Goal: Task Accomplishment & Management: Manage account settings

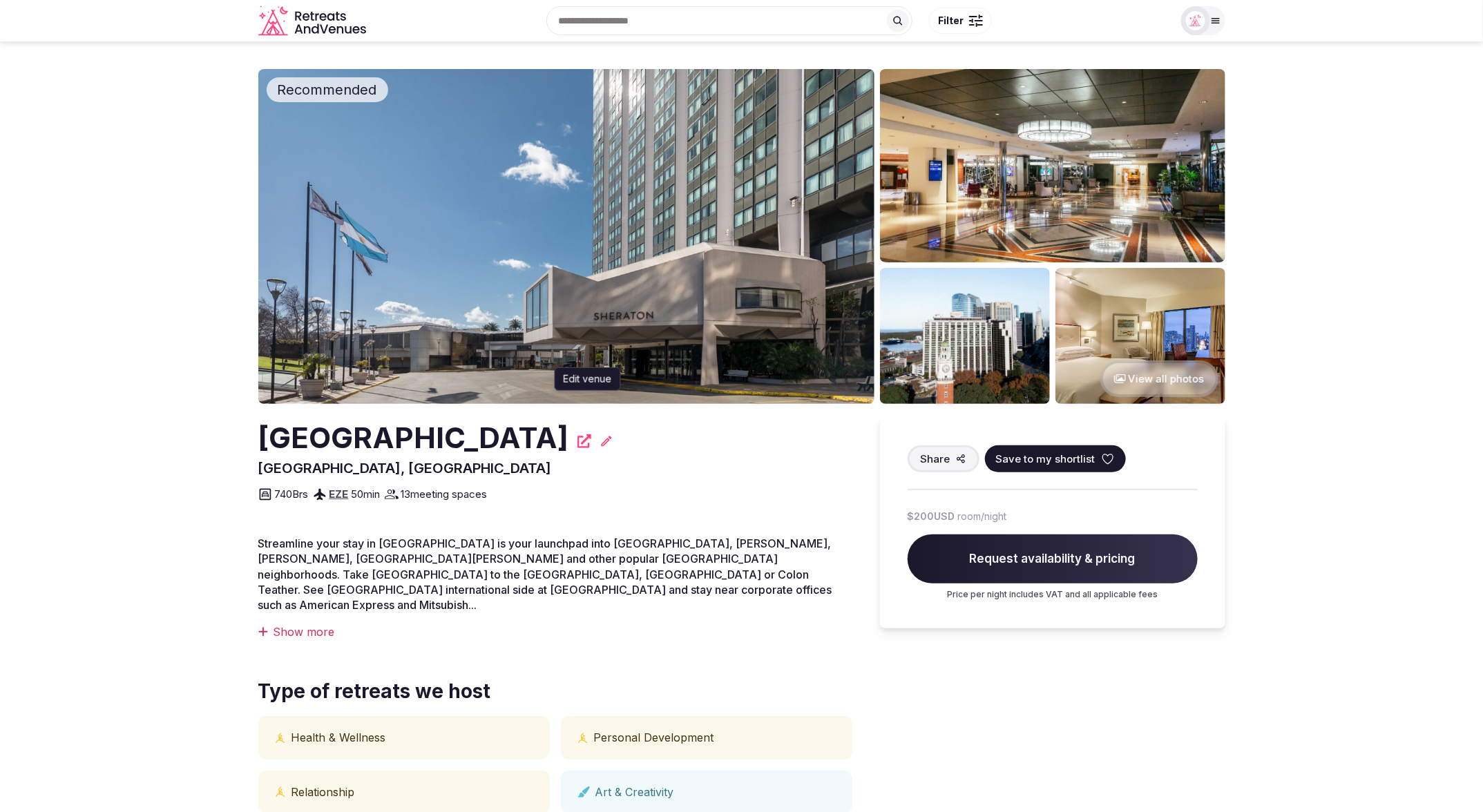
click at [611, 442] on icon at bounding box center [606, 441] width 11 height 11
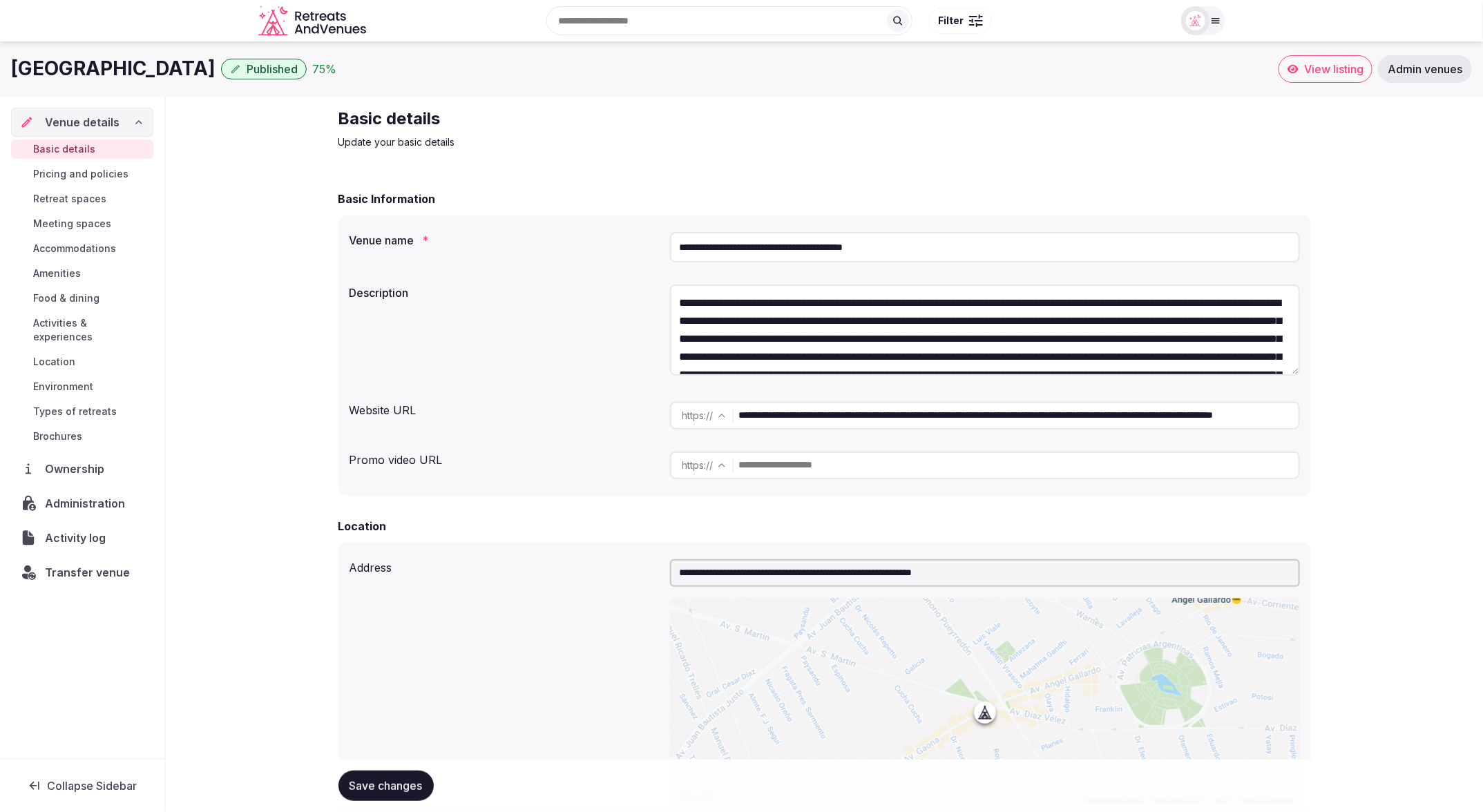
click at [1054, 141] on div "Basic details Update your basic details" at bounding box center [825, 128] width 973 height 41
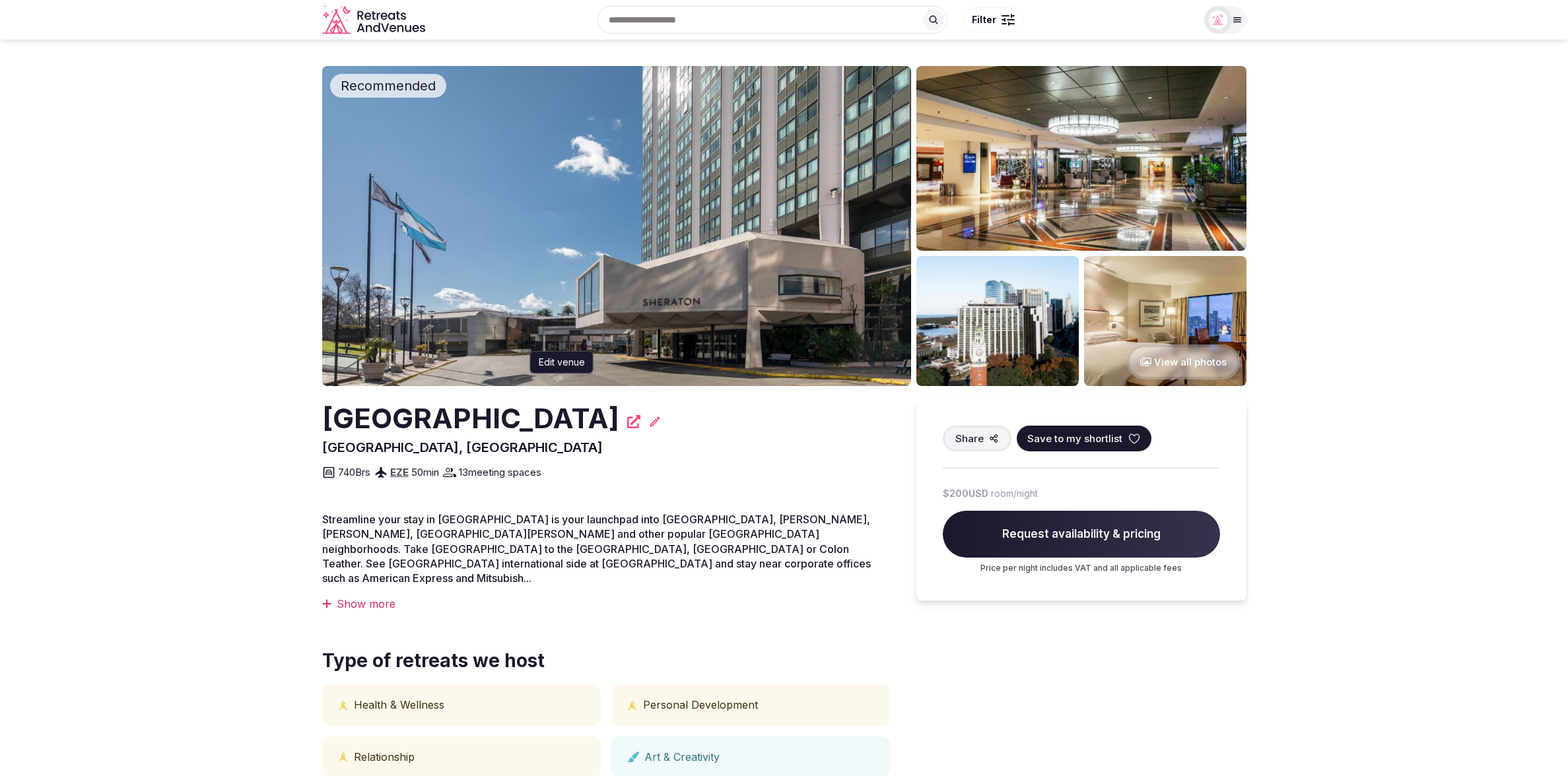
click at [662, 420] on icon at bounding box center [655, 421] width 13 height 13
click at [662, 427] on icon at bounding box center [655, 421] width 13 height 13
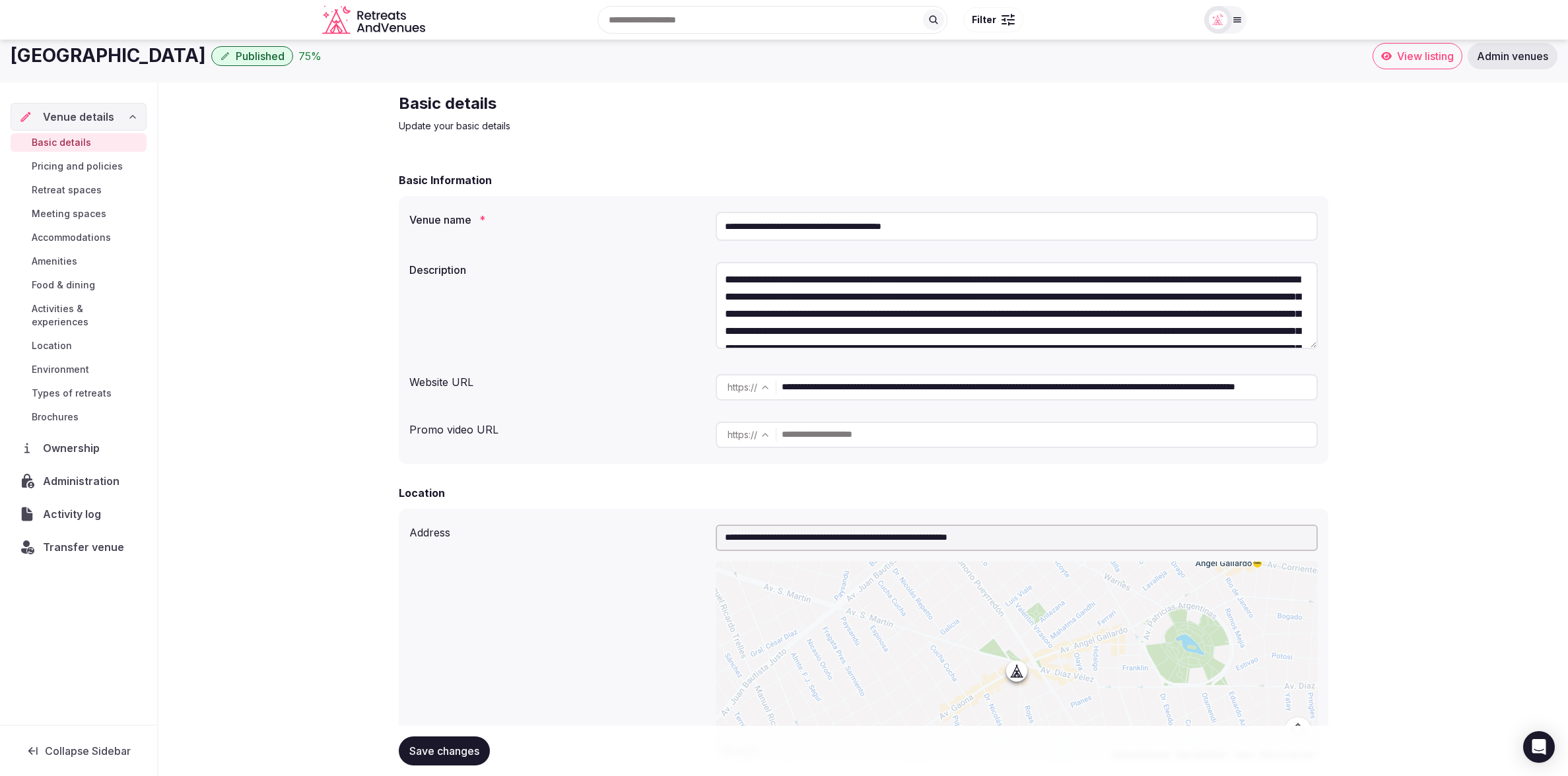
scroll to position [11, 0]
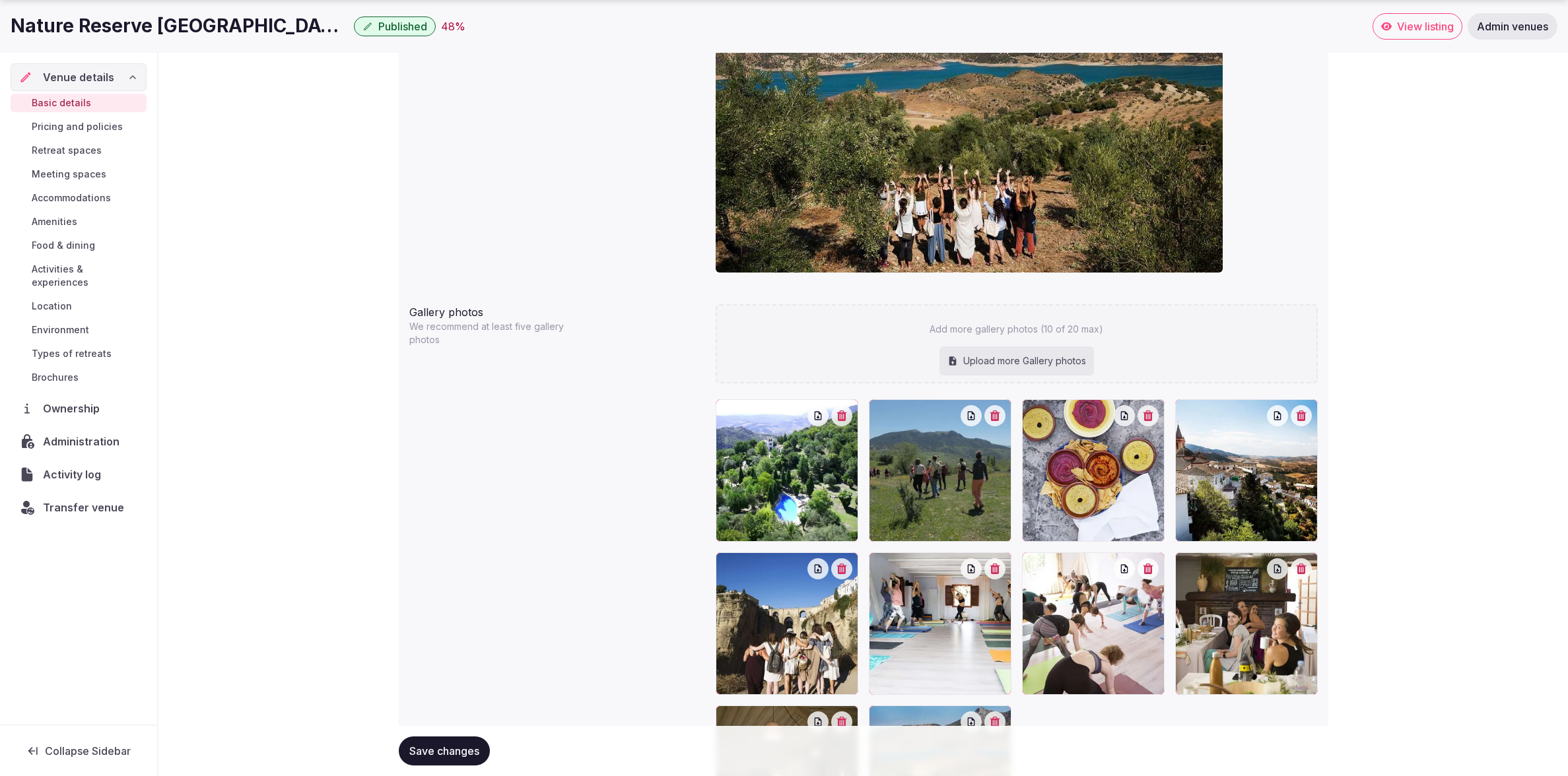
scroll to position [1359, 0]
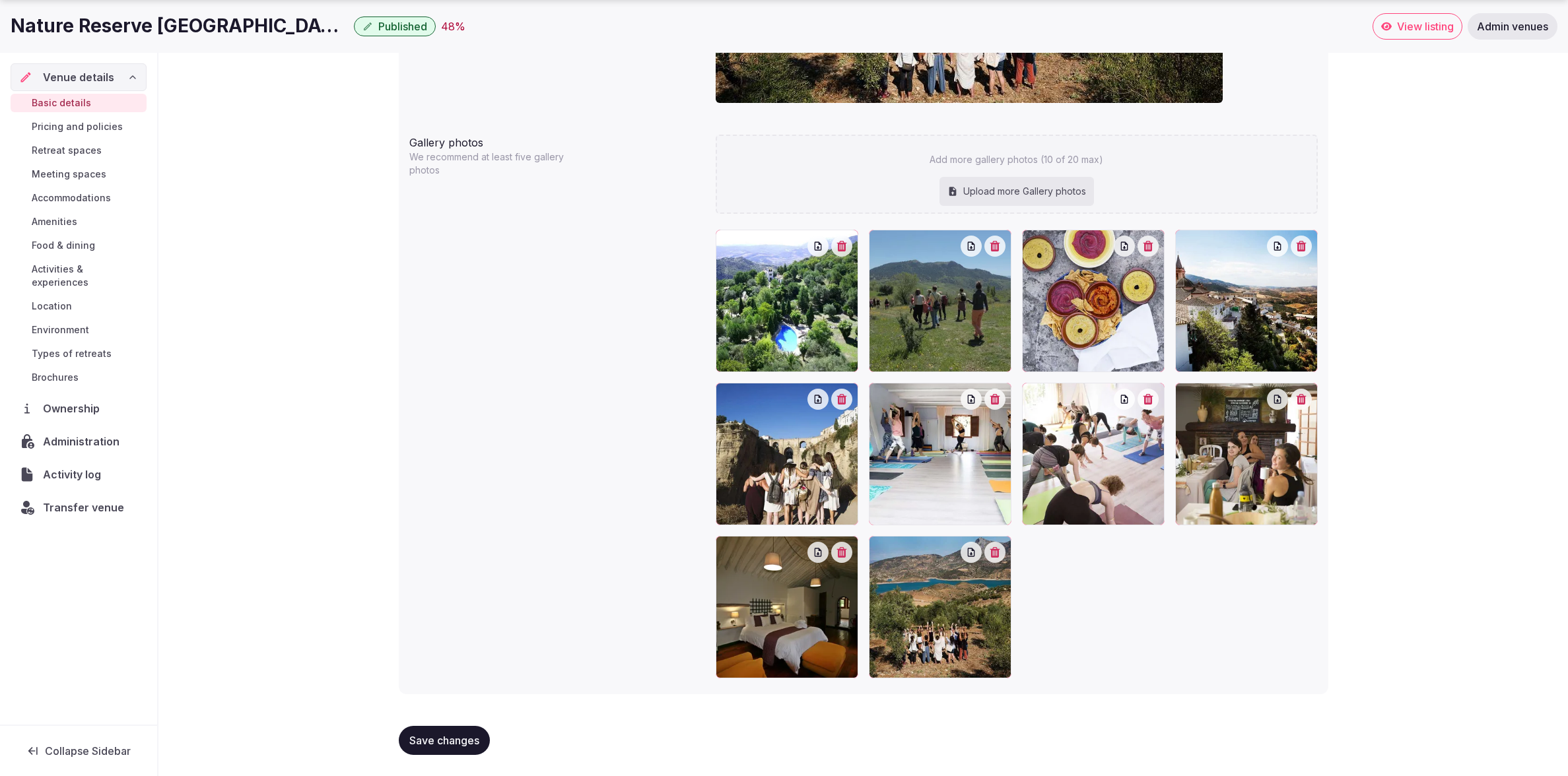
click at [78, 125] on span "Pricing and policies" at bounding box center [77, 126] width 91 height 13
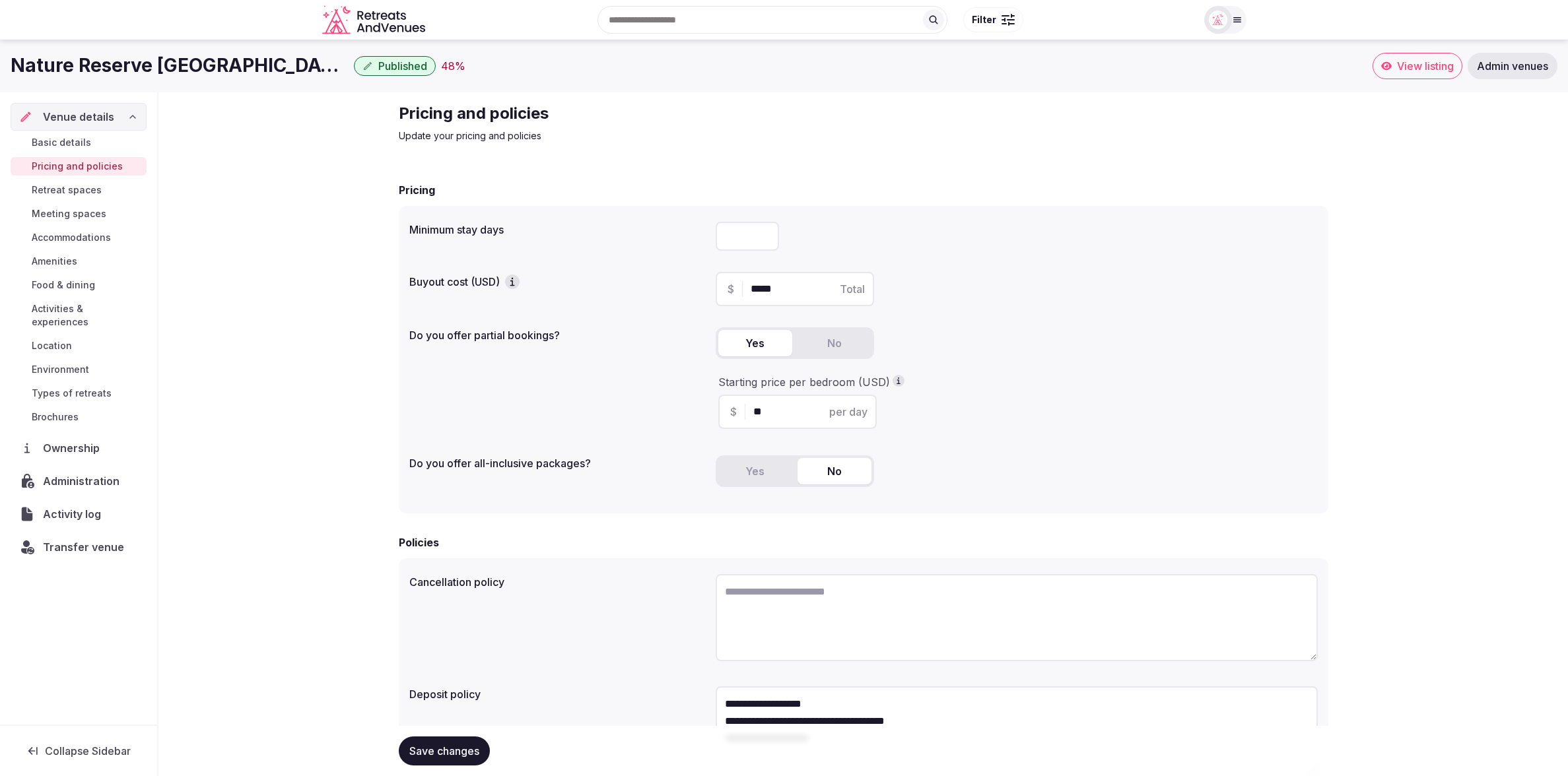
click at [354, 67] on button "Published" at bounding box center [395, 66] width 82 height 20
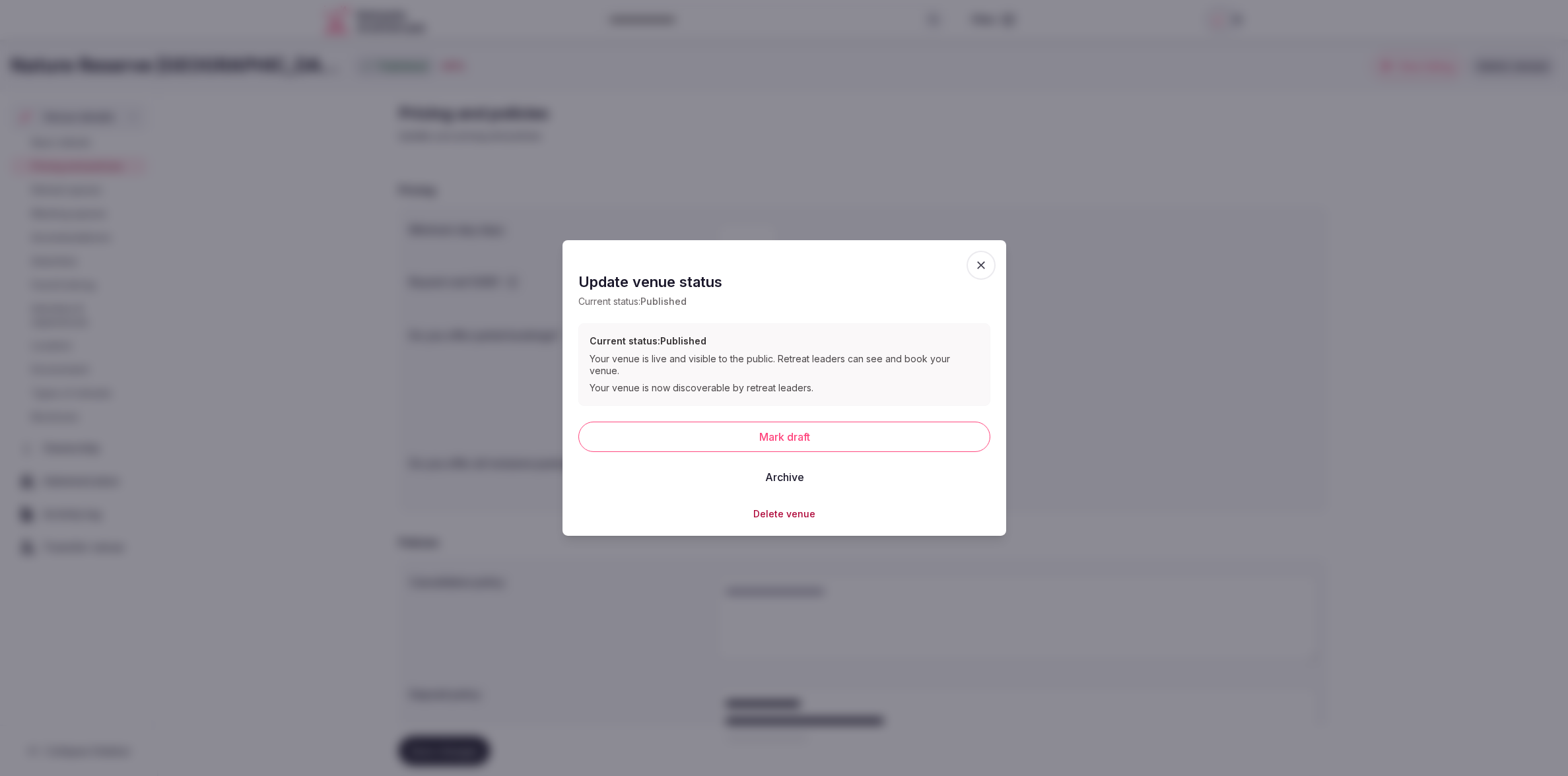
click at [978, 271] on icon "button" at bounding box center [980, 265] width 13 height 13
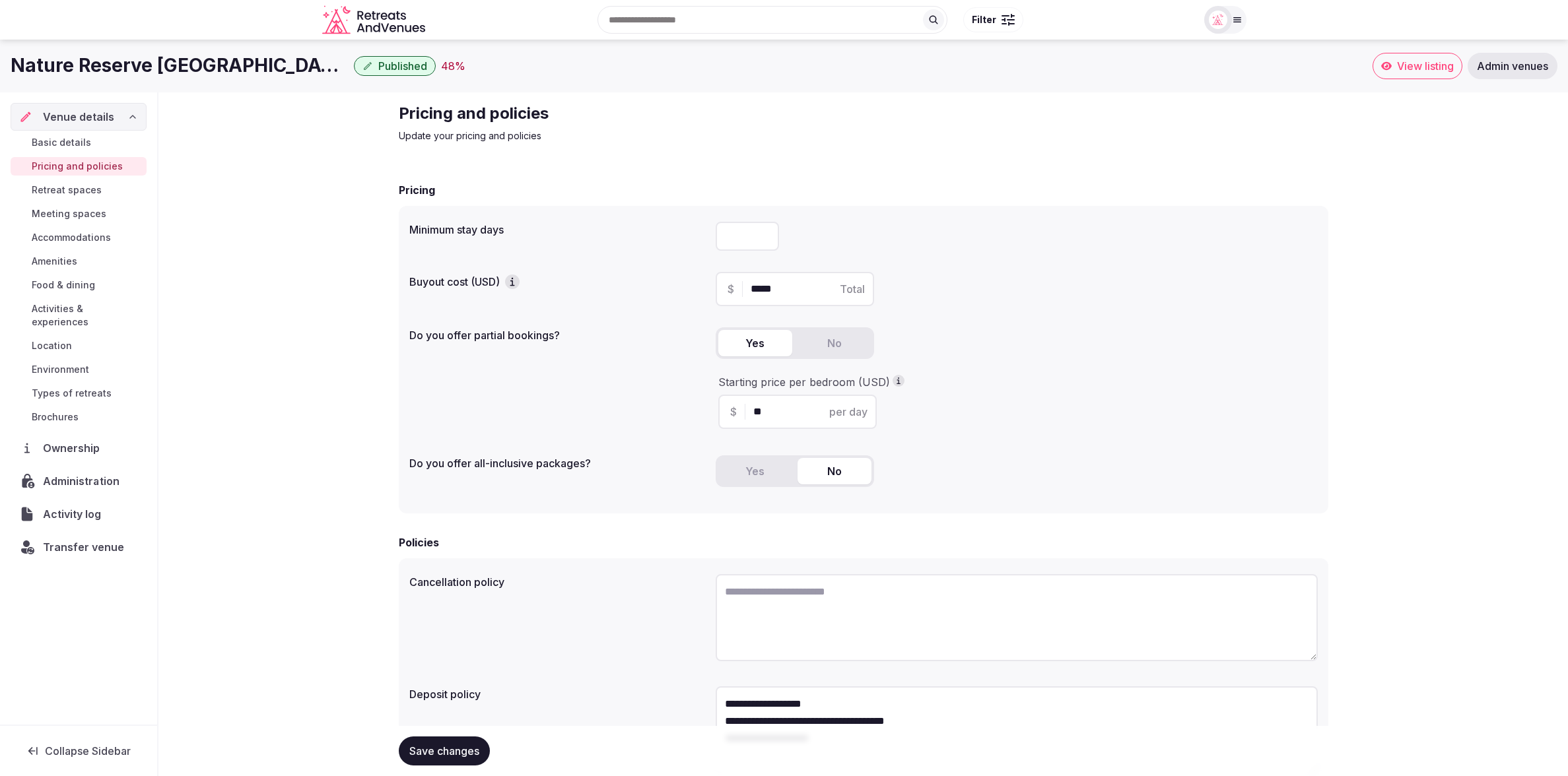
click at [57, 473] on span "Administration" at bounding box center [83, 481] width 81 height 16
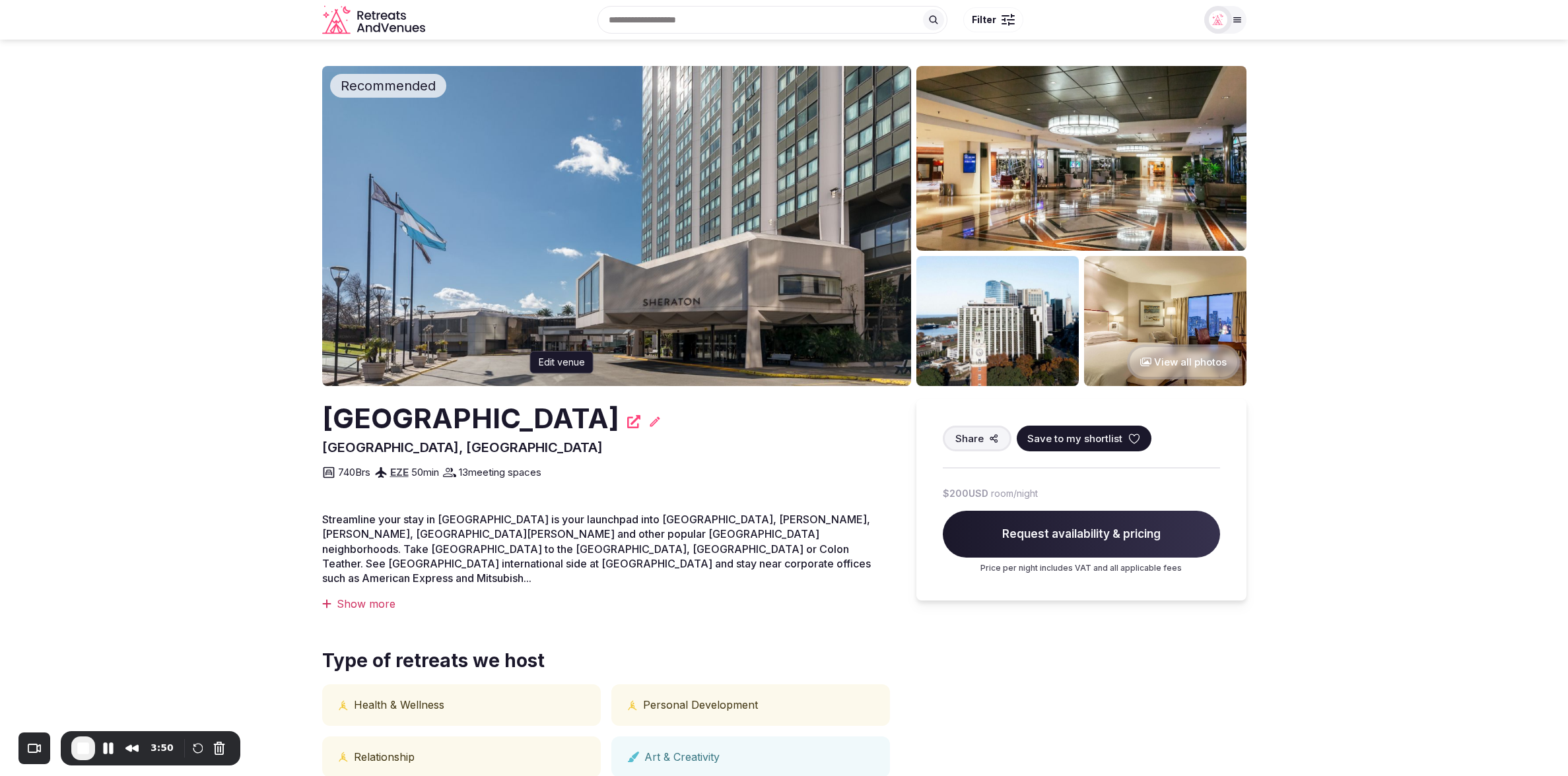
click at [662, 426] on icon at bounding box center [655, 421] width 13 height 13
click at [662, 421] on icon at bounding box center [655, 421] width 13 height 13
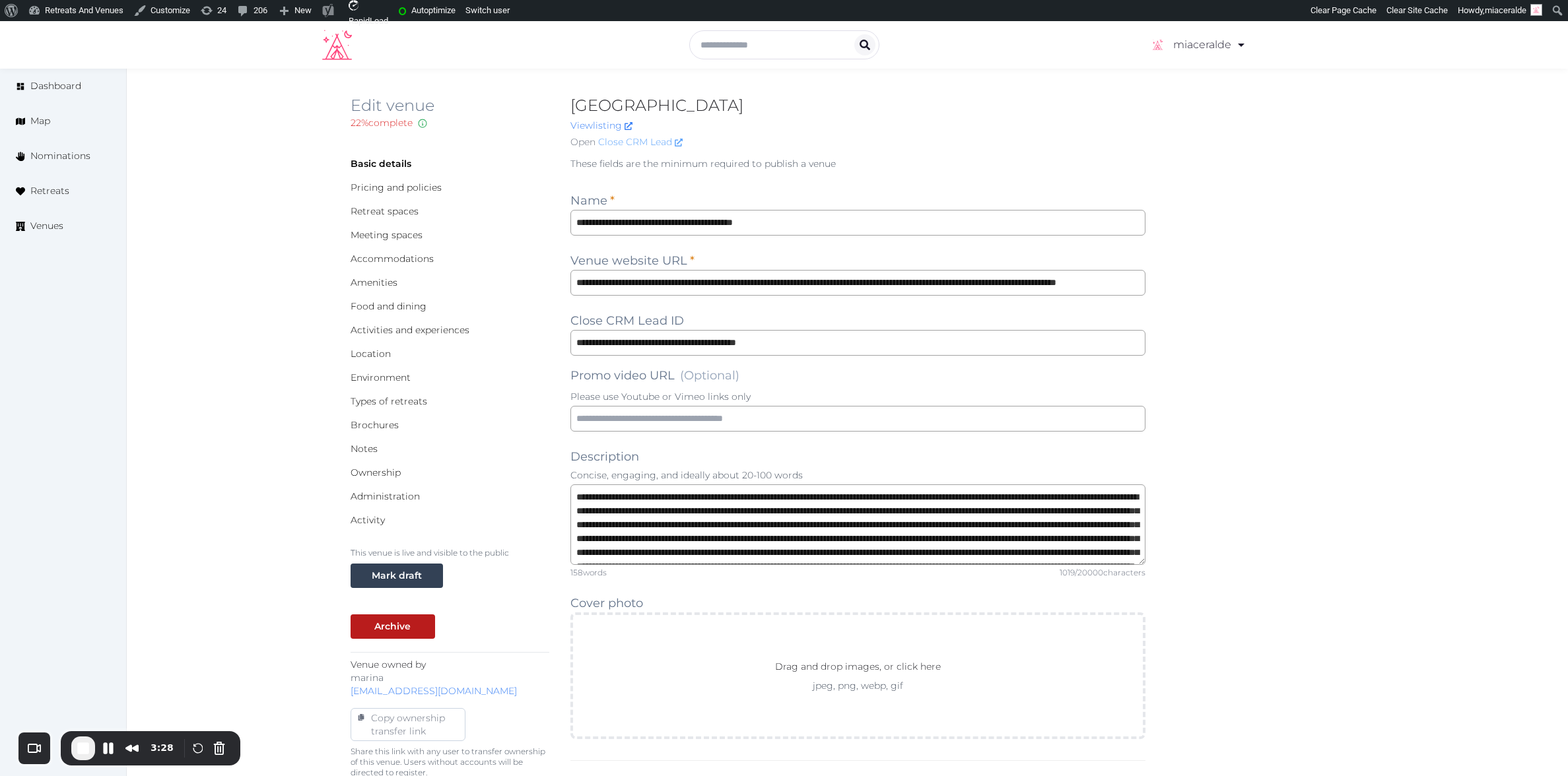
click at [626, 140] on link "Close CRM Lead" at bounding box center [640, 142] width 85 height 14
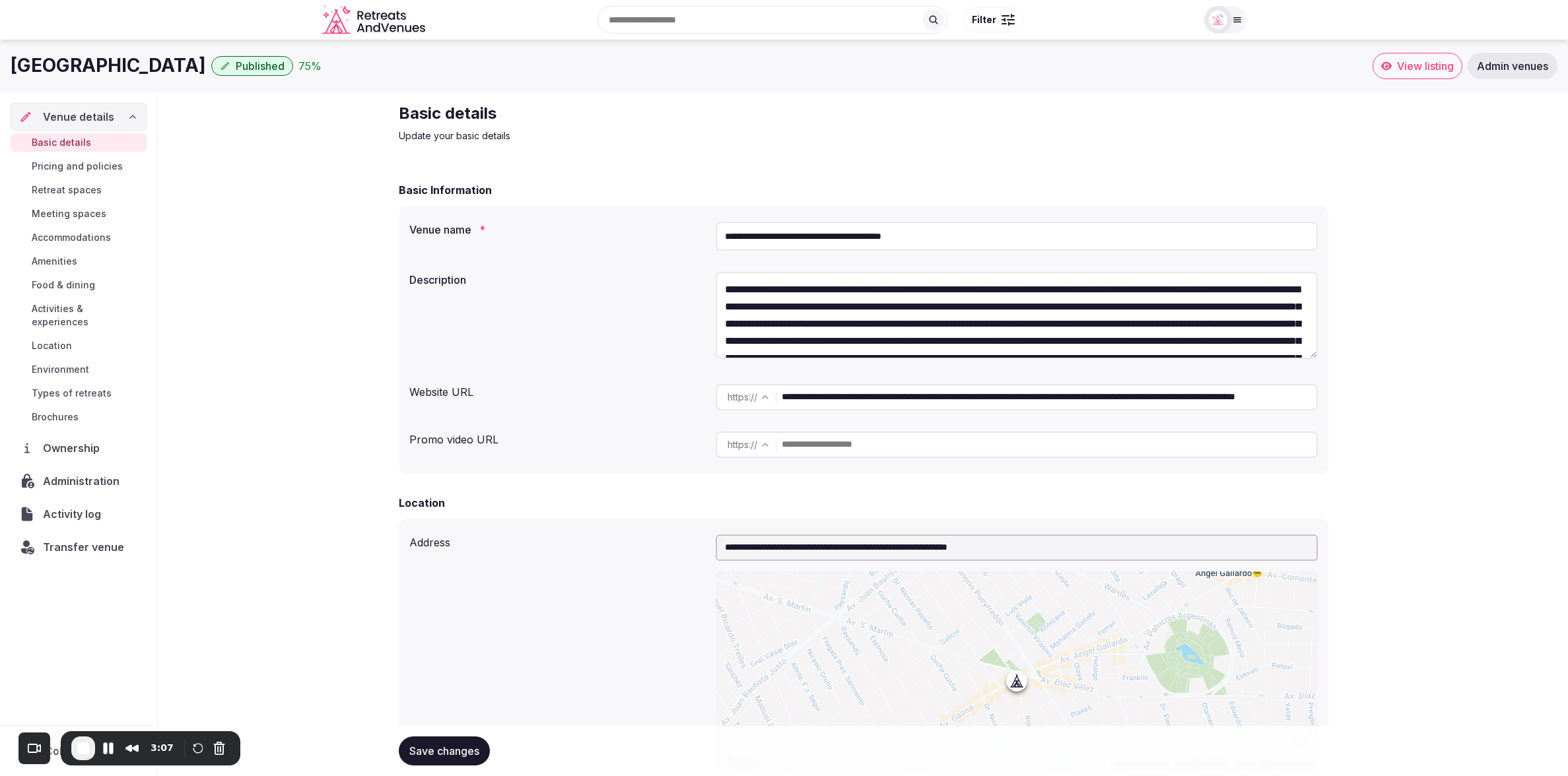
click at [100, 473] on span "Administration" at bounding box center [83, 481] width 82 height 16
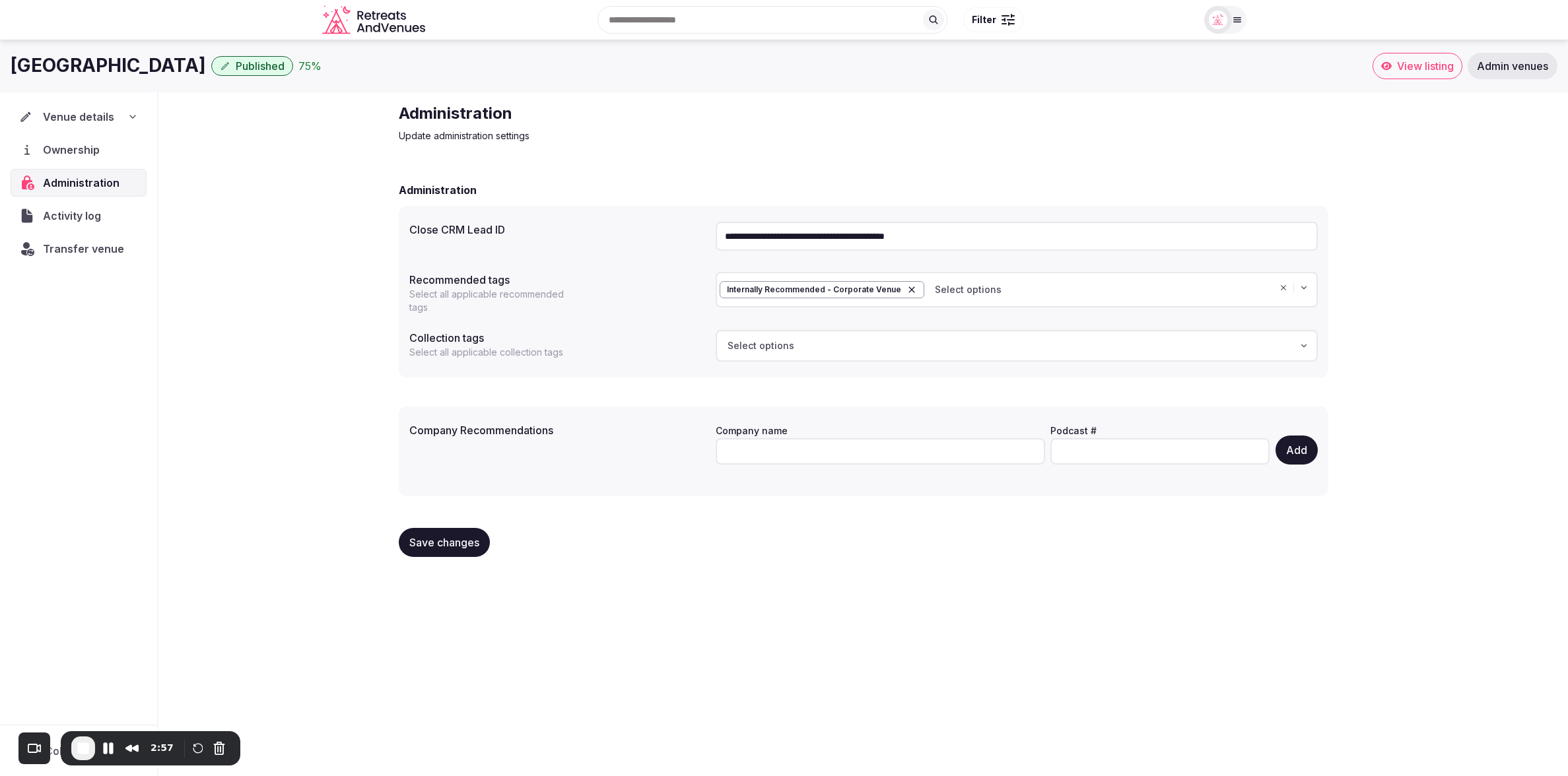
click at [716, 161] on div "**********" at bounding box center [863, 335] width 951 height 486
click at [292, 393] on div "**********" at bounding box center [864, 335] width 1410 height 486
click at [632, 181] on div "**********" at bounding box center [864, 368] width 930 height 399
click at [85, 752] on span "End Recording" at bounding box center [83, 748] width 16 height 16
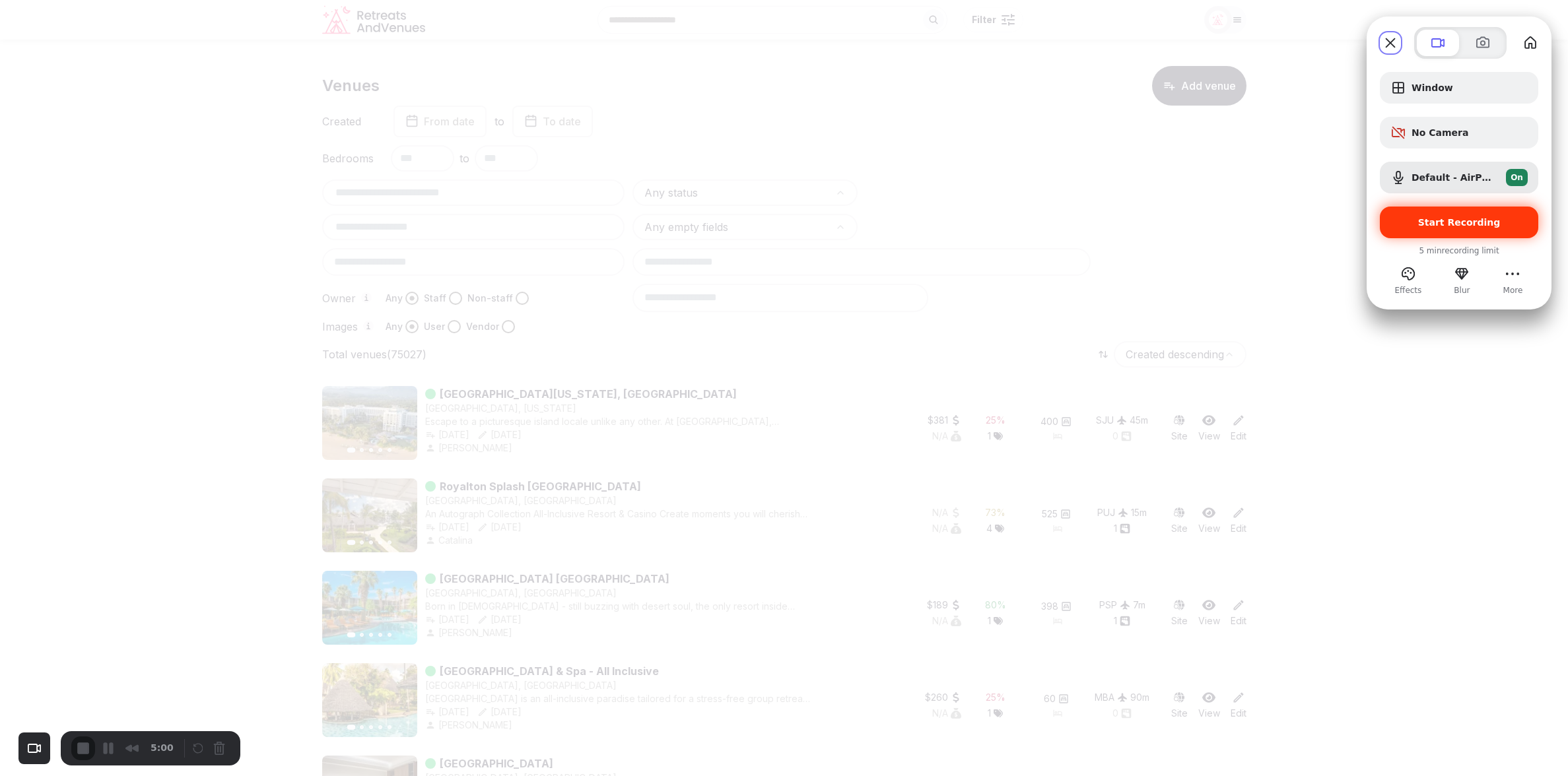
click at [1468, 218] on span "Start Recording" at bounding box center [1459, 222] width 83 height 11
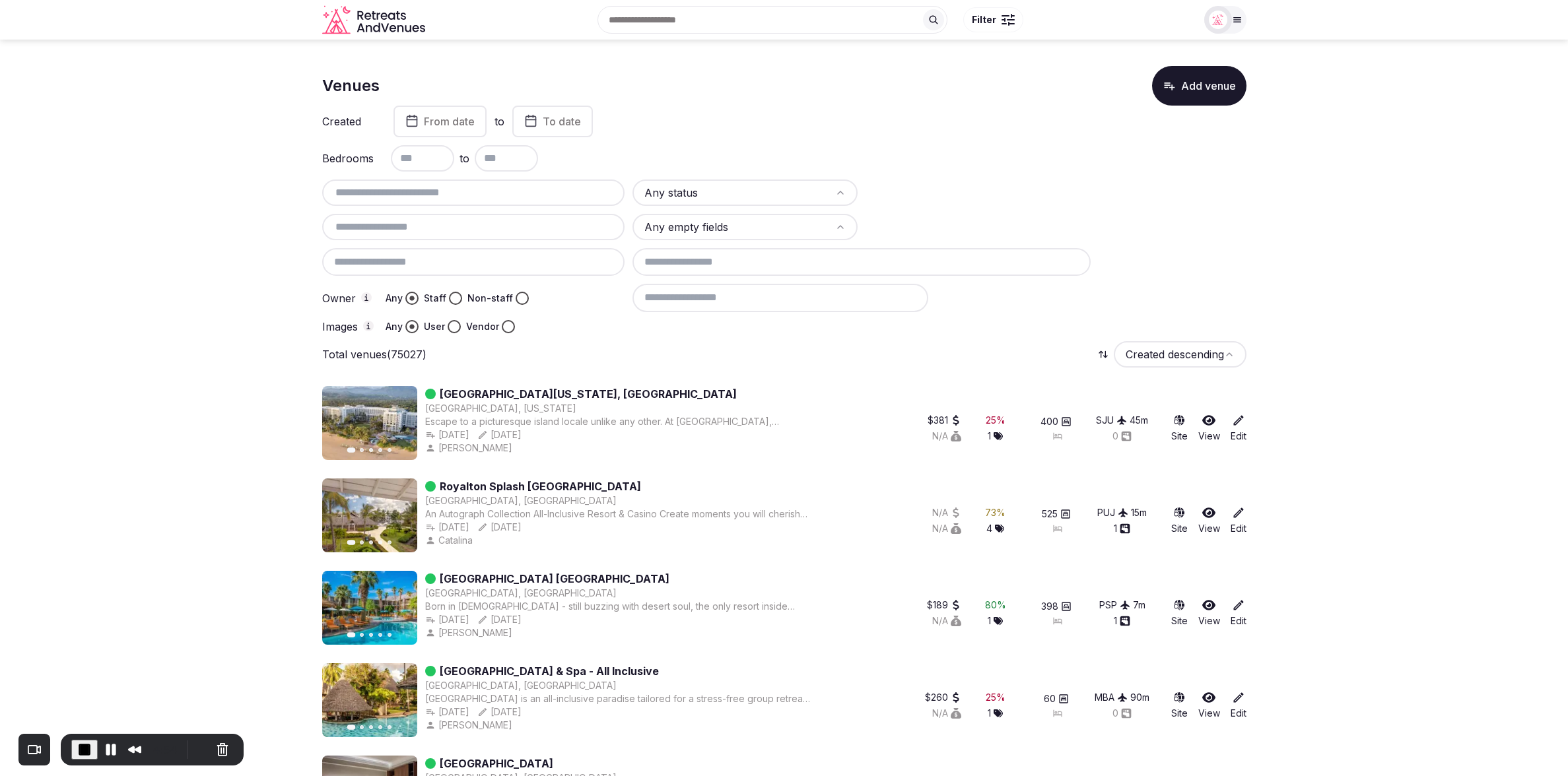
click at [1197, 261] on div "Any status Any empty fields Owner Any Staff Non-staff Images Any User Vendor" at bounding box center [784, 256] width 924 height 154
click at [957, 332] on div at bounding box center [939, 326] width 613 height 13
click at [1191, 260] on div "Any status Any empty fields Owner Any Staff Non-staff Images Any User Vendor" at bounding box center [784, 256] width 924 height 154
click at [536, 324] on div "Images Any User Vendor" at bounding box center [474, 326] width 303 height 13
click at [770, 195] on html "Search Popular Destinations Toscana, Italy Riviera Maya, Mexico Indonesia, Bali…" at bounding box center [784, 388] width 1568 height 776
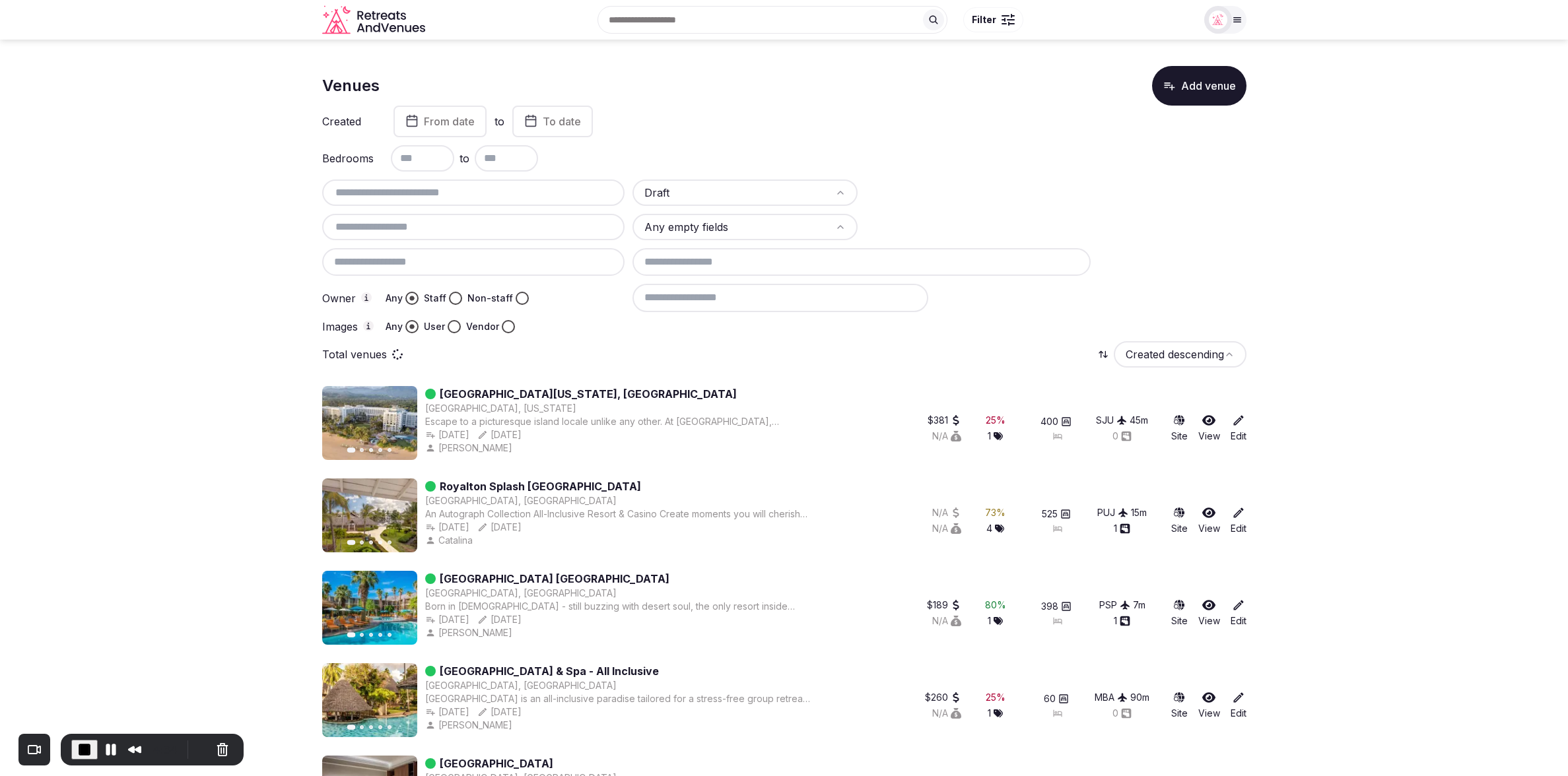
click at [603, 293] on div "Owner Any Staff Non-staff" at bounding box center [474, 297] width 303 height 28
click at [750, 222] on html "Search Popular Destinations Toscana, Italy Riviera Maya, Mexico Indonesia, Bali…" at bounding box center [784, 388] width 1568 height 776
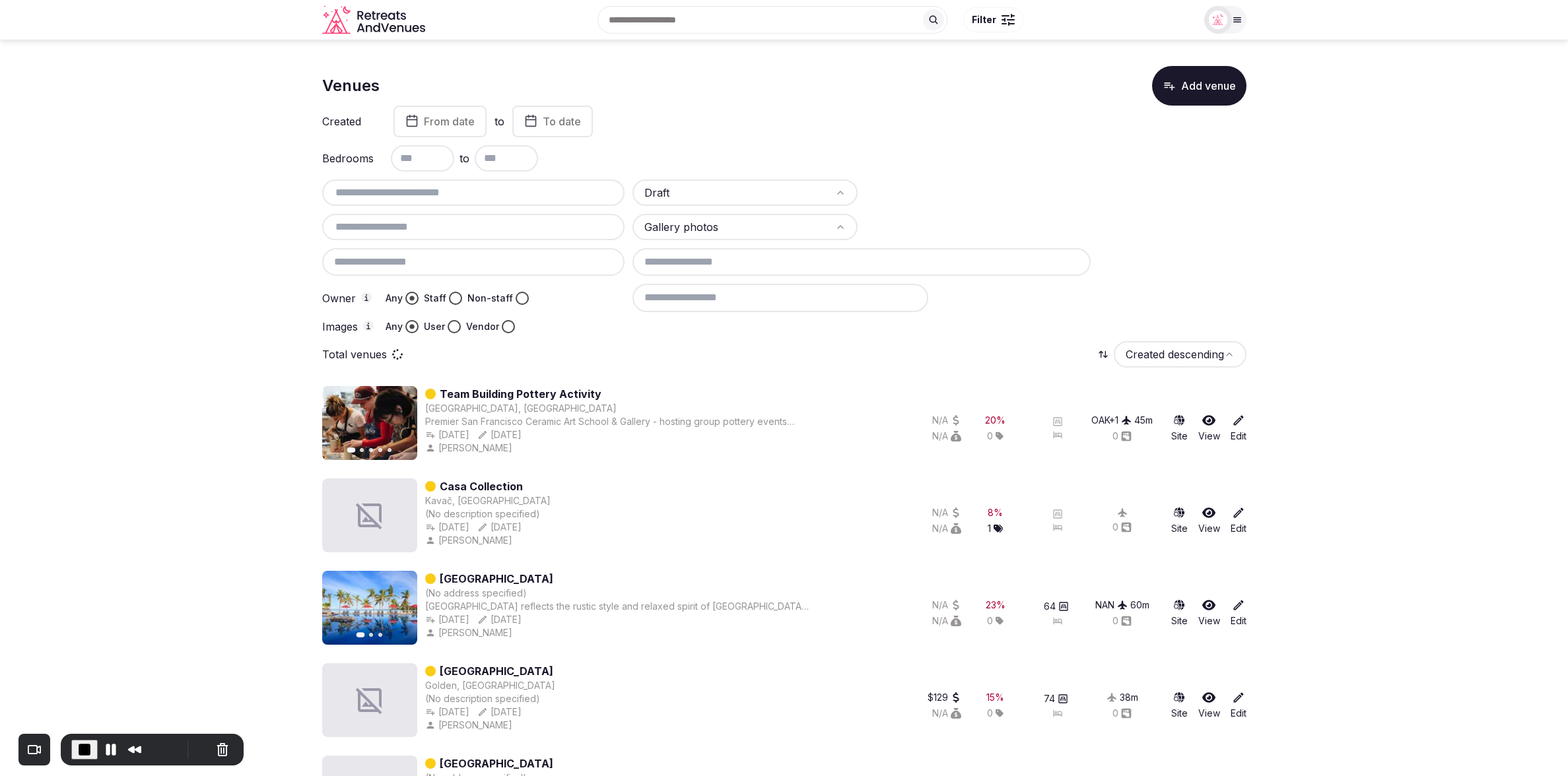
click at [452, 298] on button "Staff" at bounding box center [455, 298] width 13 height 13
click at [1238, 423] on icon at bounding box center [1238, 420] width 13 height 13
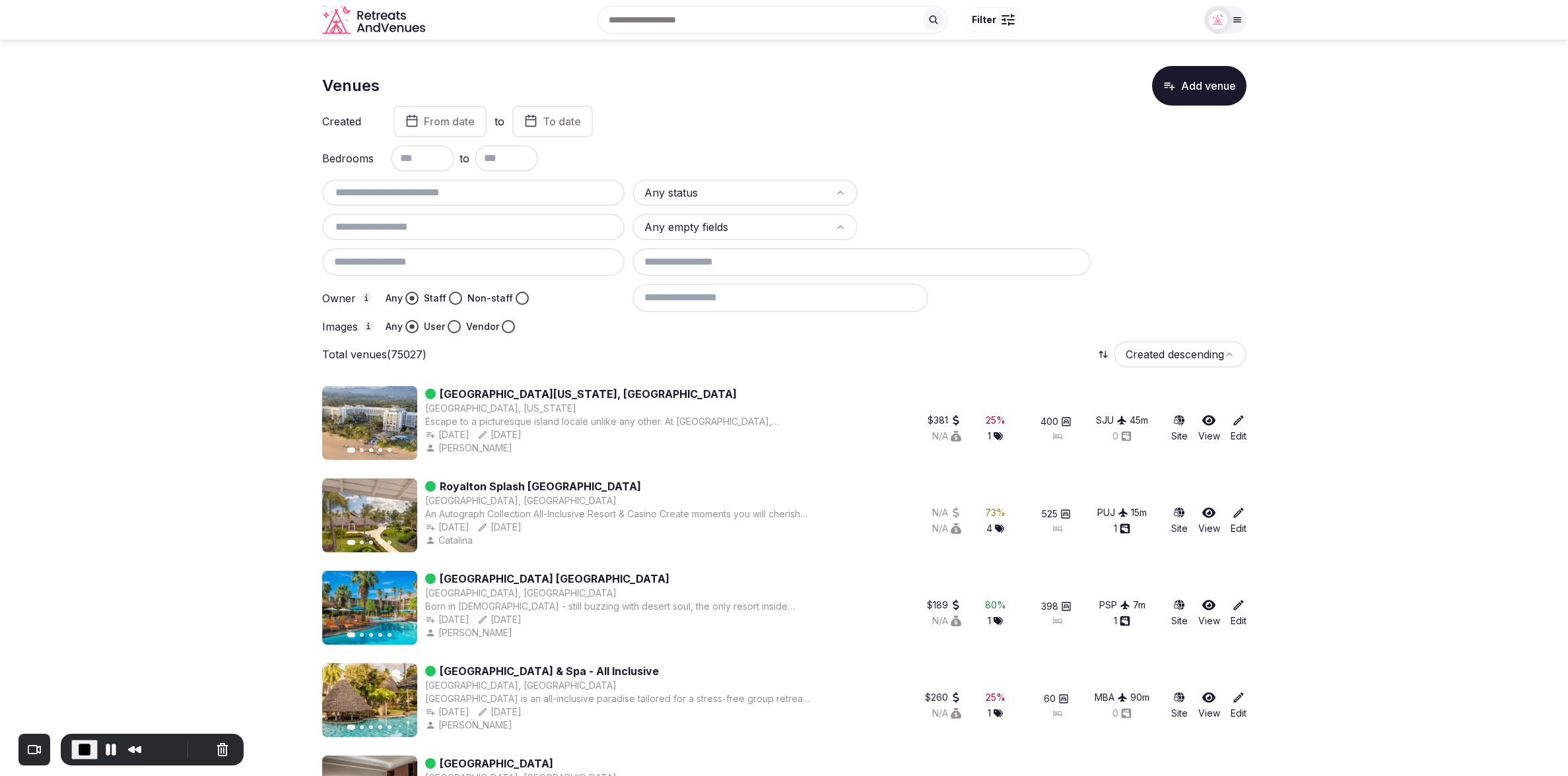
click at [567, 326] on div "Images Any User Vendor" at bounding box center [474, 326] width 303 height 13
click at [497, 264] on div at bounding box center [474, 261] width 303 height 28
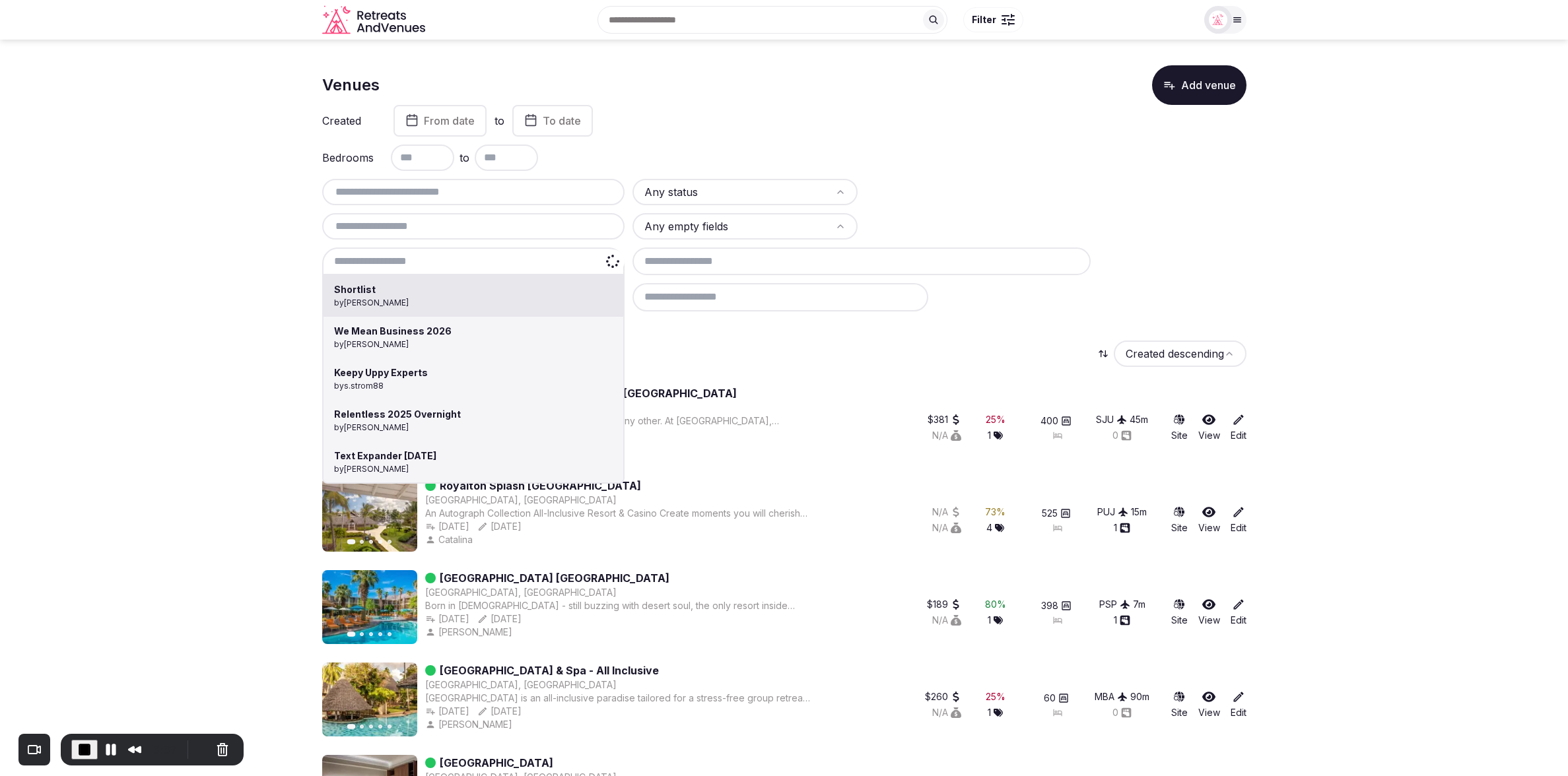
scroll to position [4, 0]
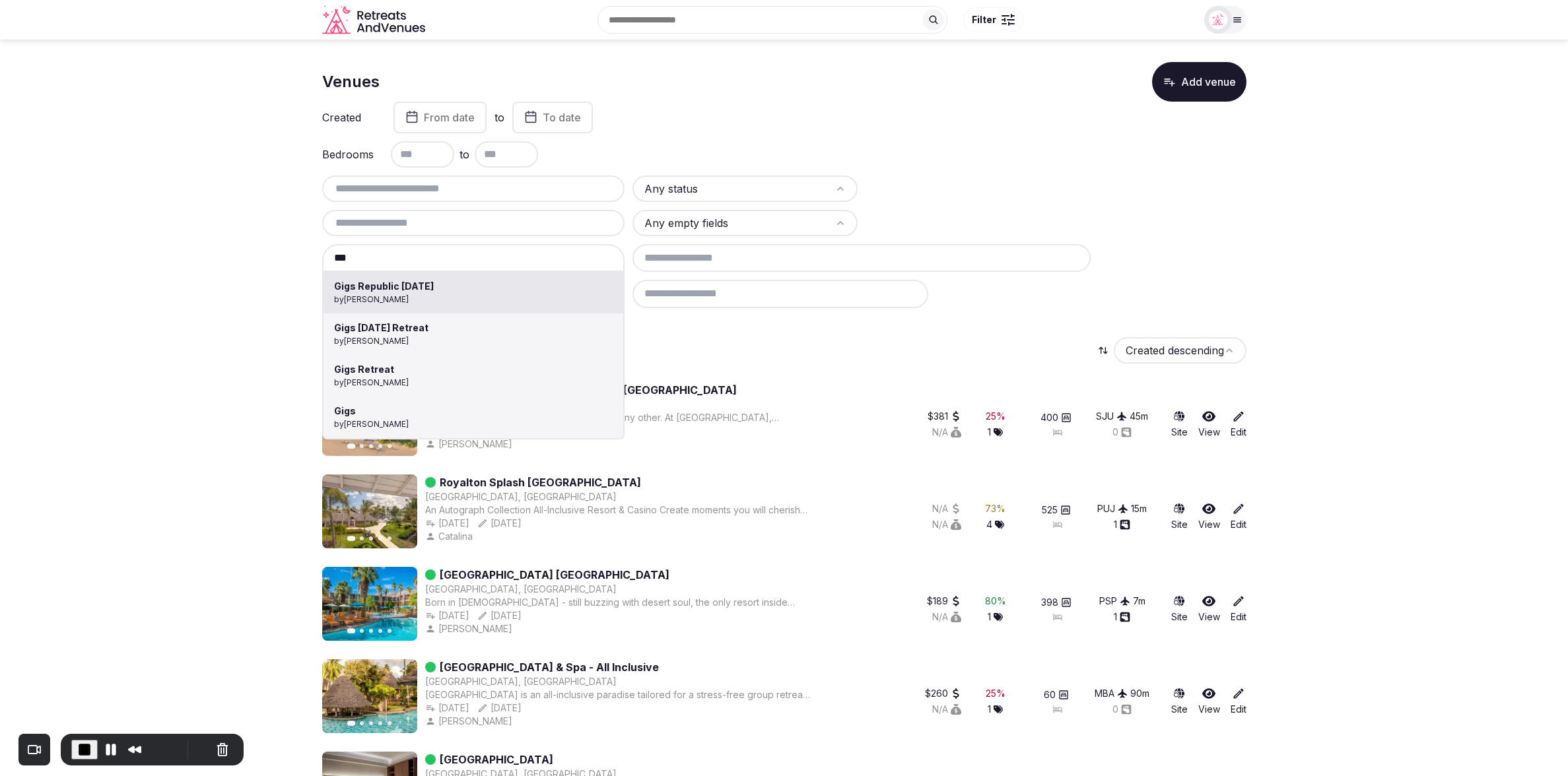
type input "**********"
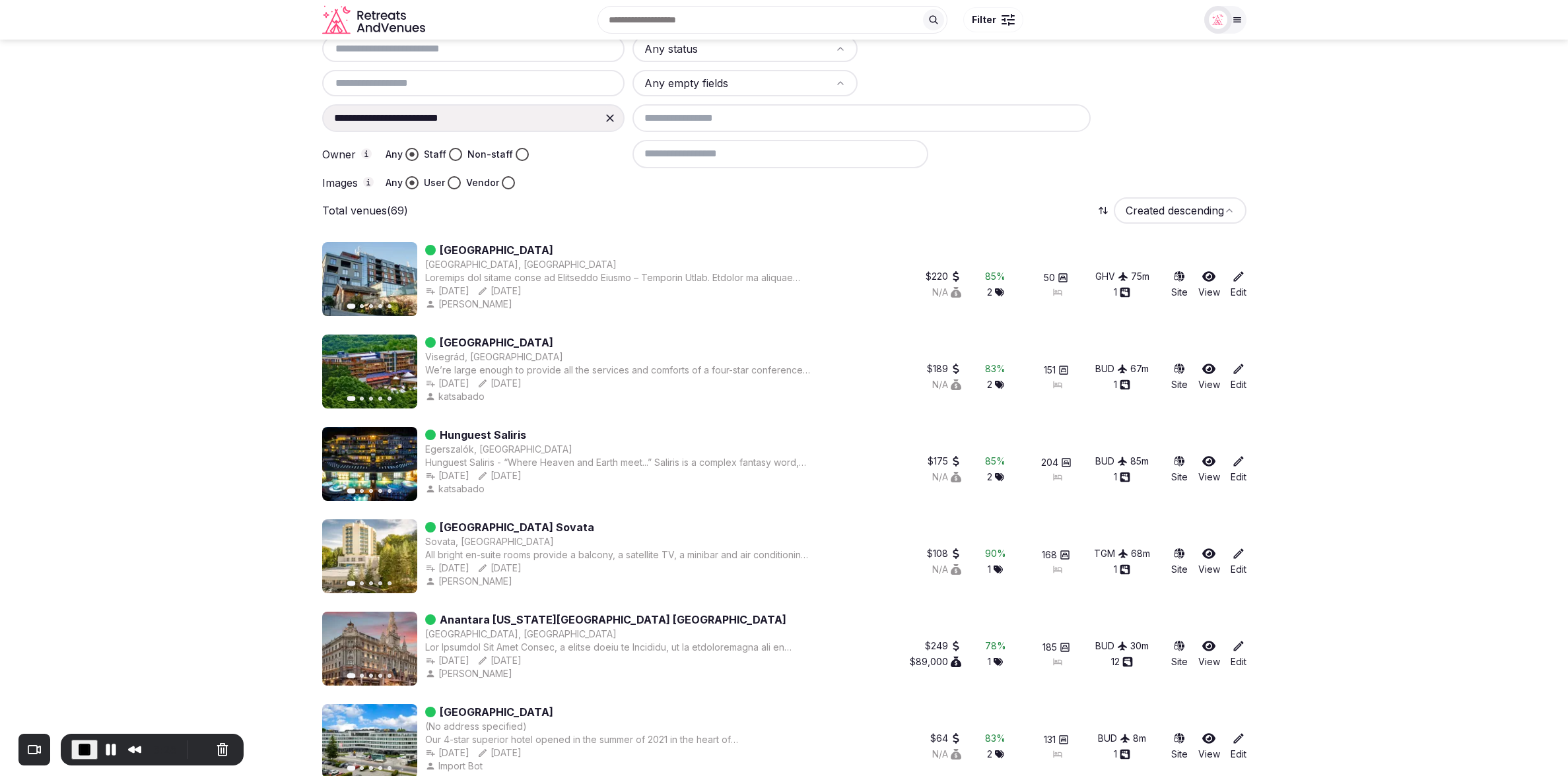
scroll to position [0, 0]
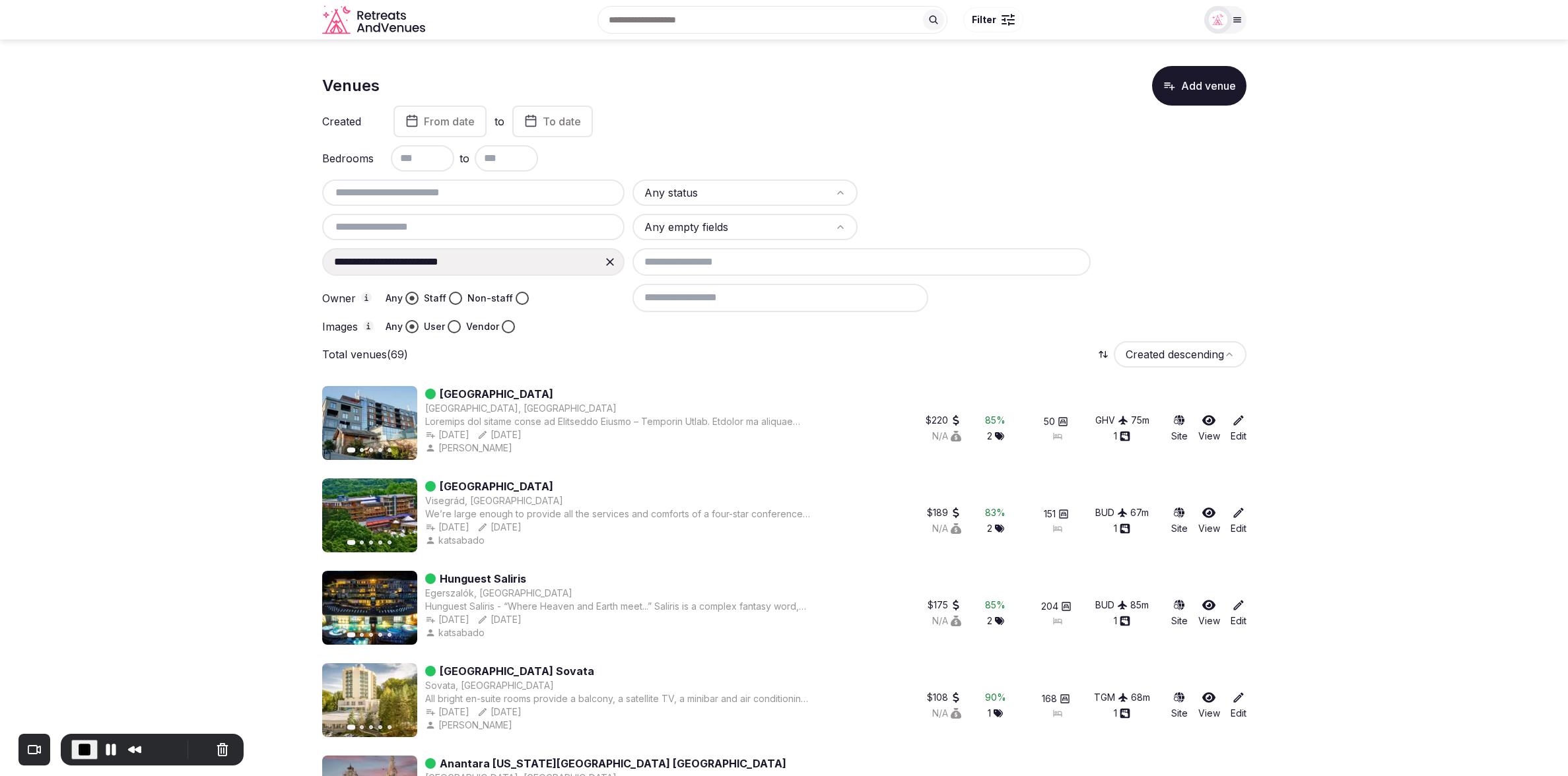
click at [886, 343] on div "Total venues (69) Created descending" at bounding box center [784, 354] width 924 height 26
drag, startPoint x: 1352, startPoint y: 430, endPoint x: 963, endPoint y: 387, distance: 391.4
click at [685, 357] on div "Total venues (69) Created descending" at bounding box center [784, 354] width 924 height 26
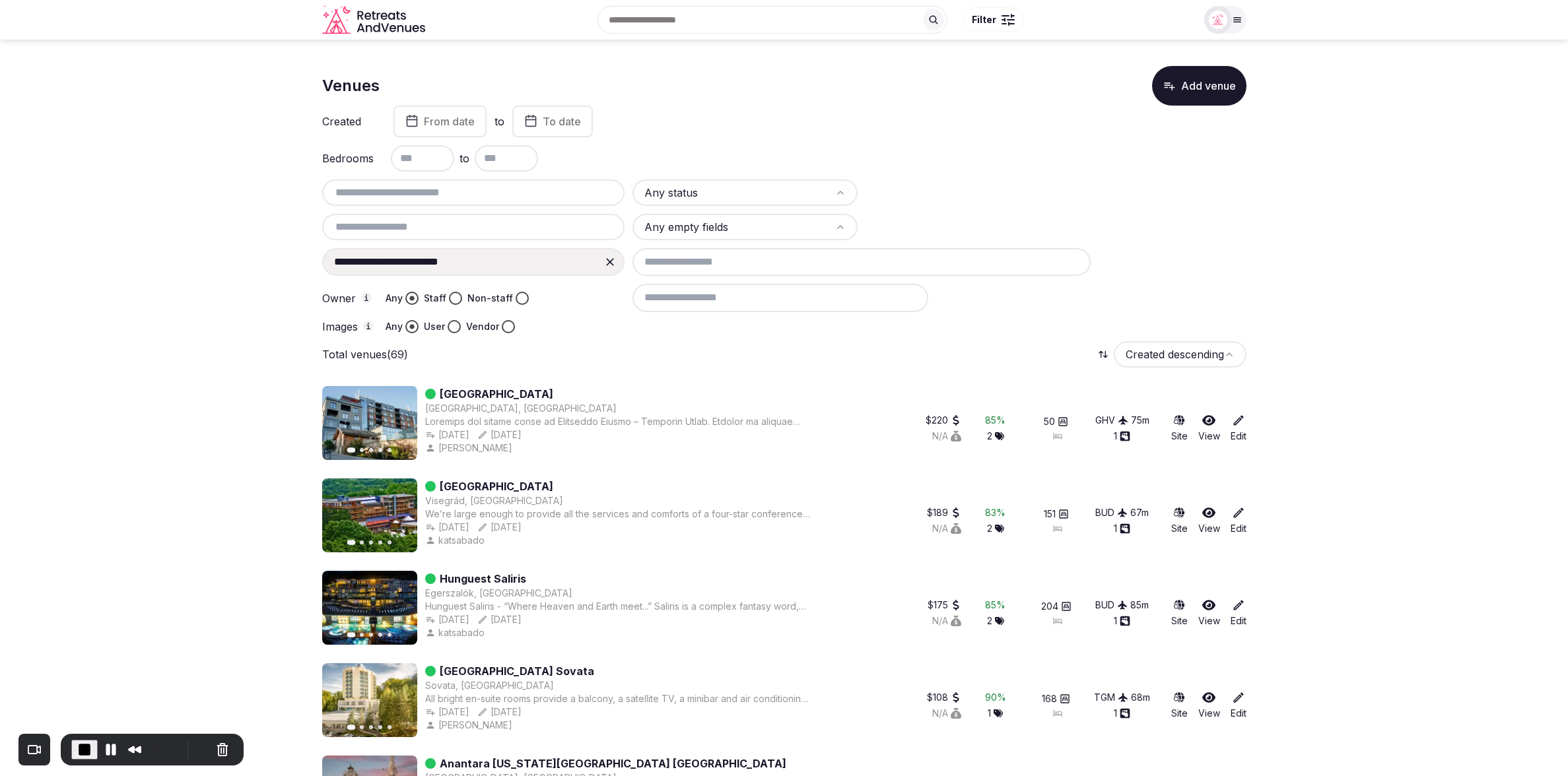
click at [1174, 233] on div "**********" at bounding box center [784, 256] width 924 height 154
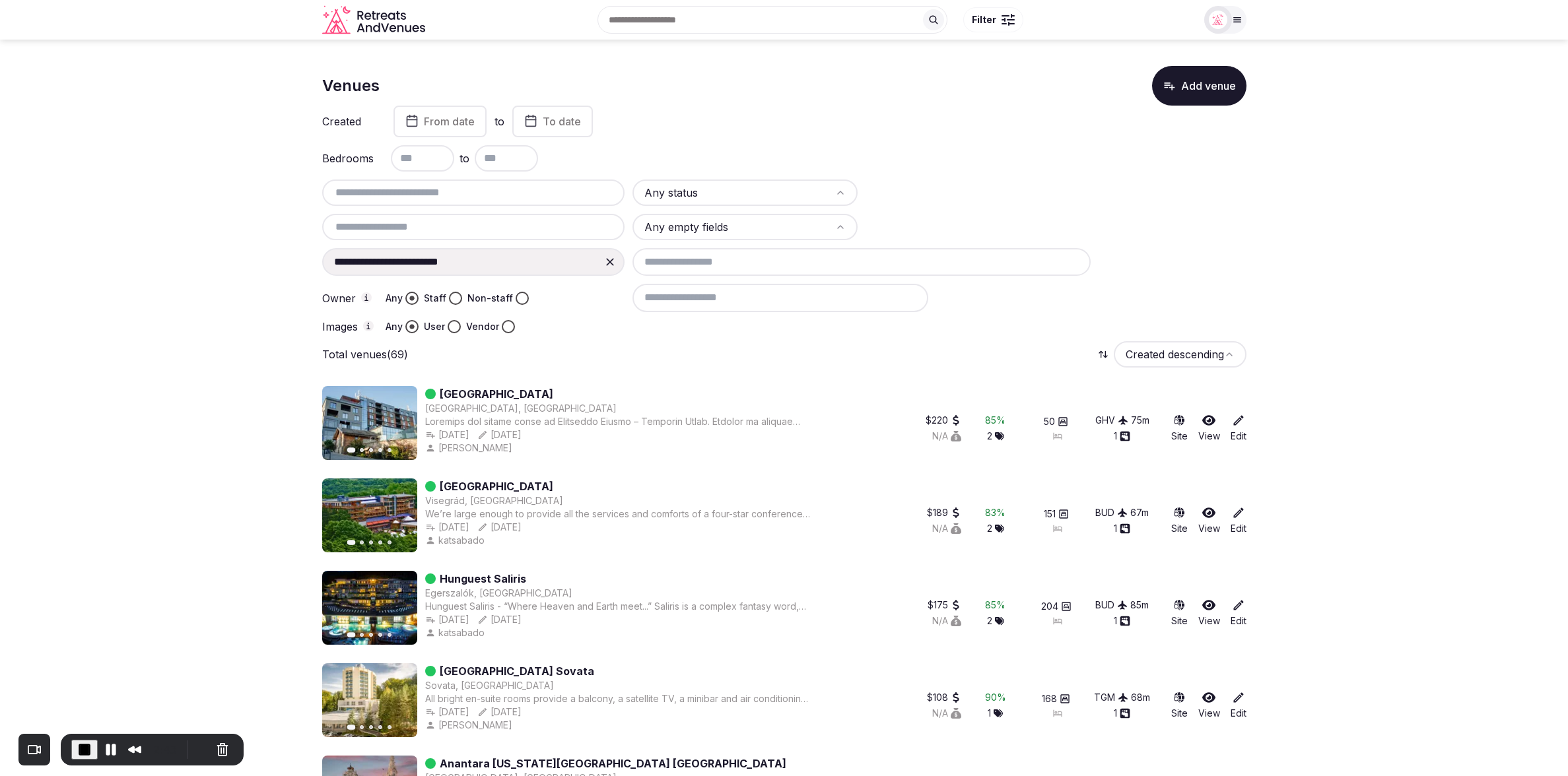
click at [1242, 423] on icon at bounding box center [1238, 420] width 13 height 13
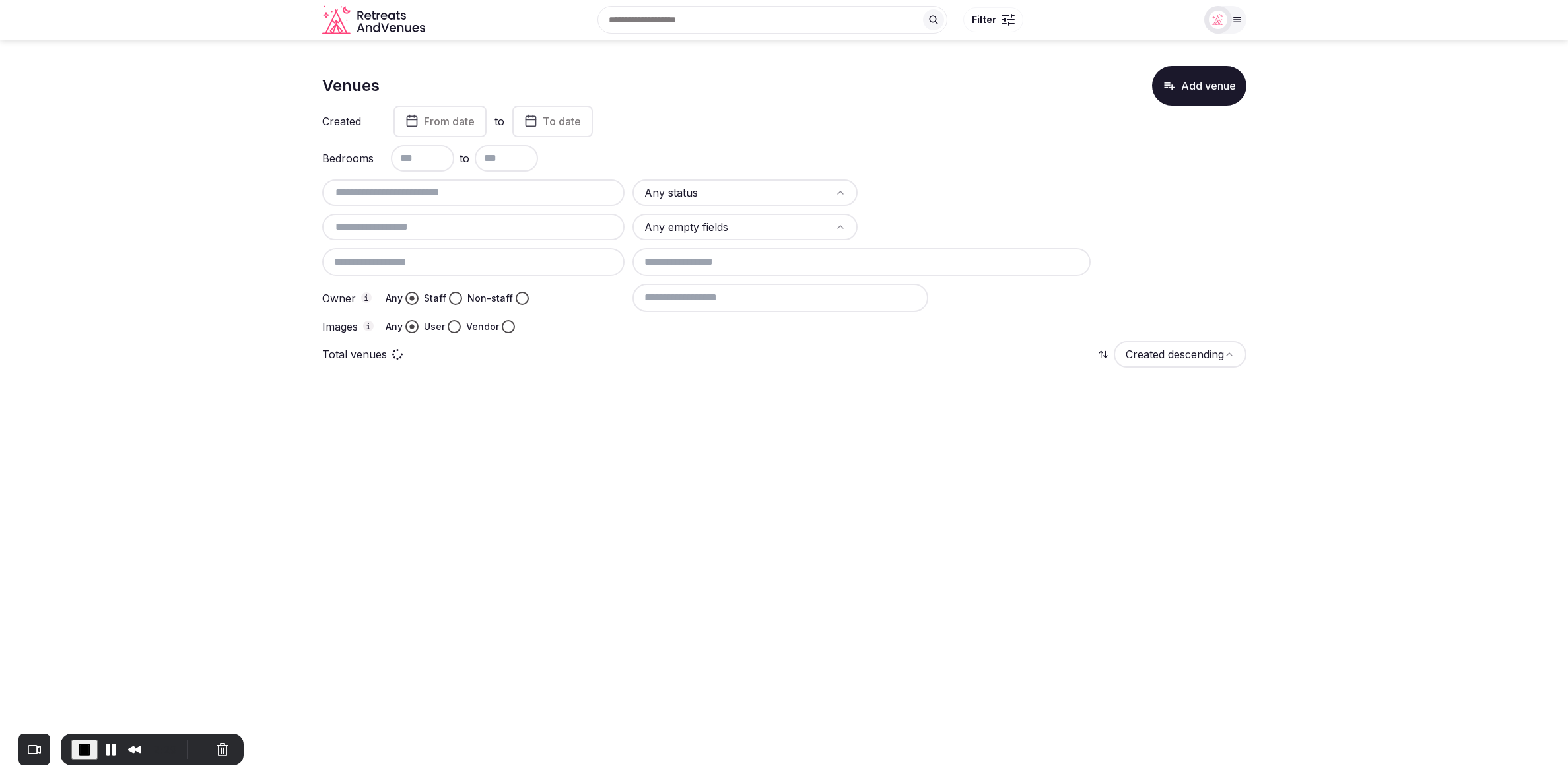
click at [151, 183] on section "Venues Add venue Created From date to To date Bedrooms to Any status Any empty …" at bounding box center [784, 220] width 1568 height 362
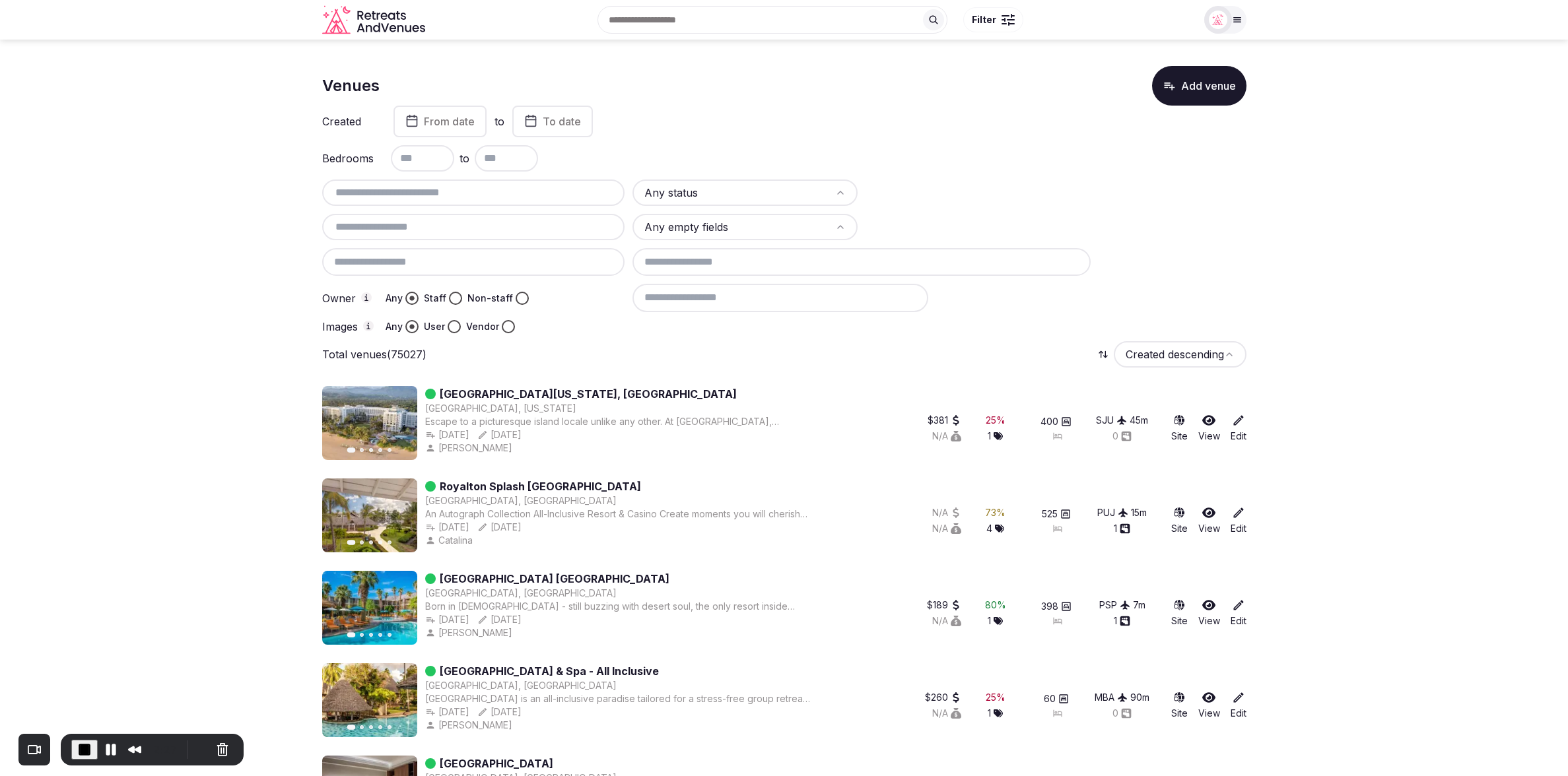
click at [456, 271] on div at bounding box center [474, 262] width 303 height 28
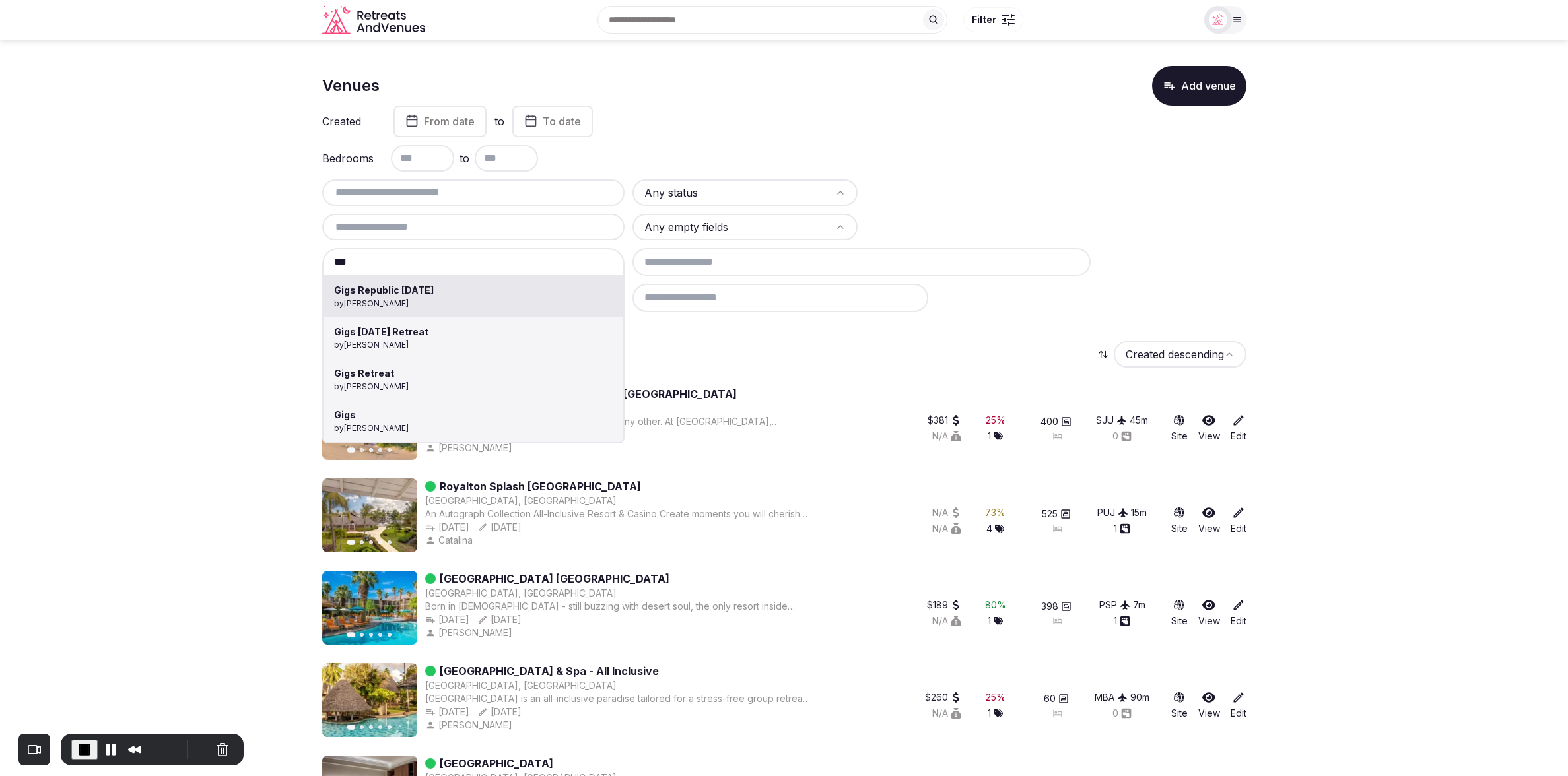
type input "**********"
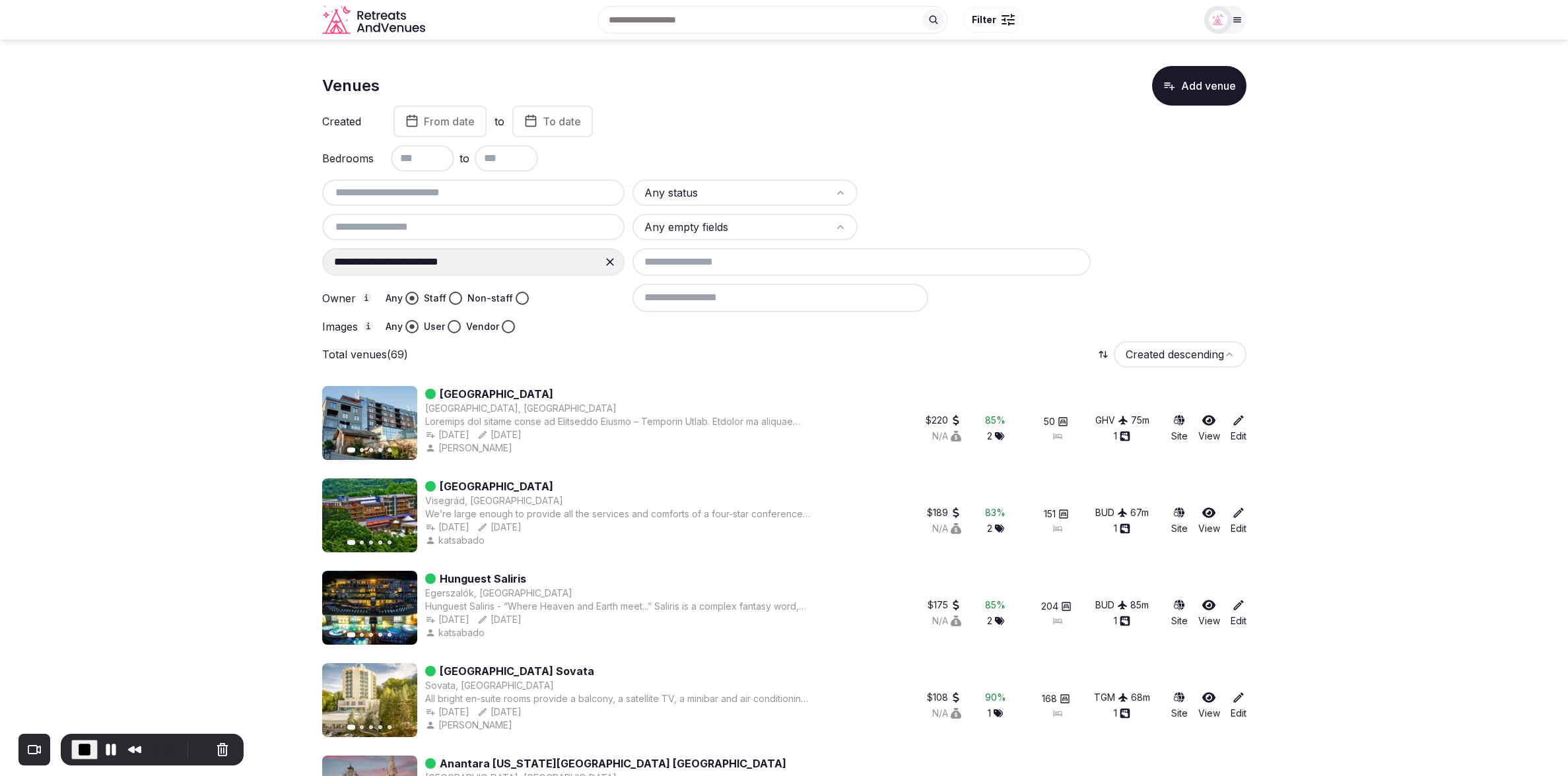
click at [571, 328] on div "Images Any User Vendor" at bounding box center [474, 326] width 303 height 13
click at [978, 313] on div "**********" at bounding box center [784, 256] width 924 height 154
click at [218, 755] on button "Cancel Recording" at bounding box center [222, 750] width 21 height 21
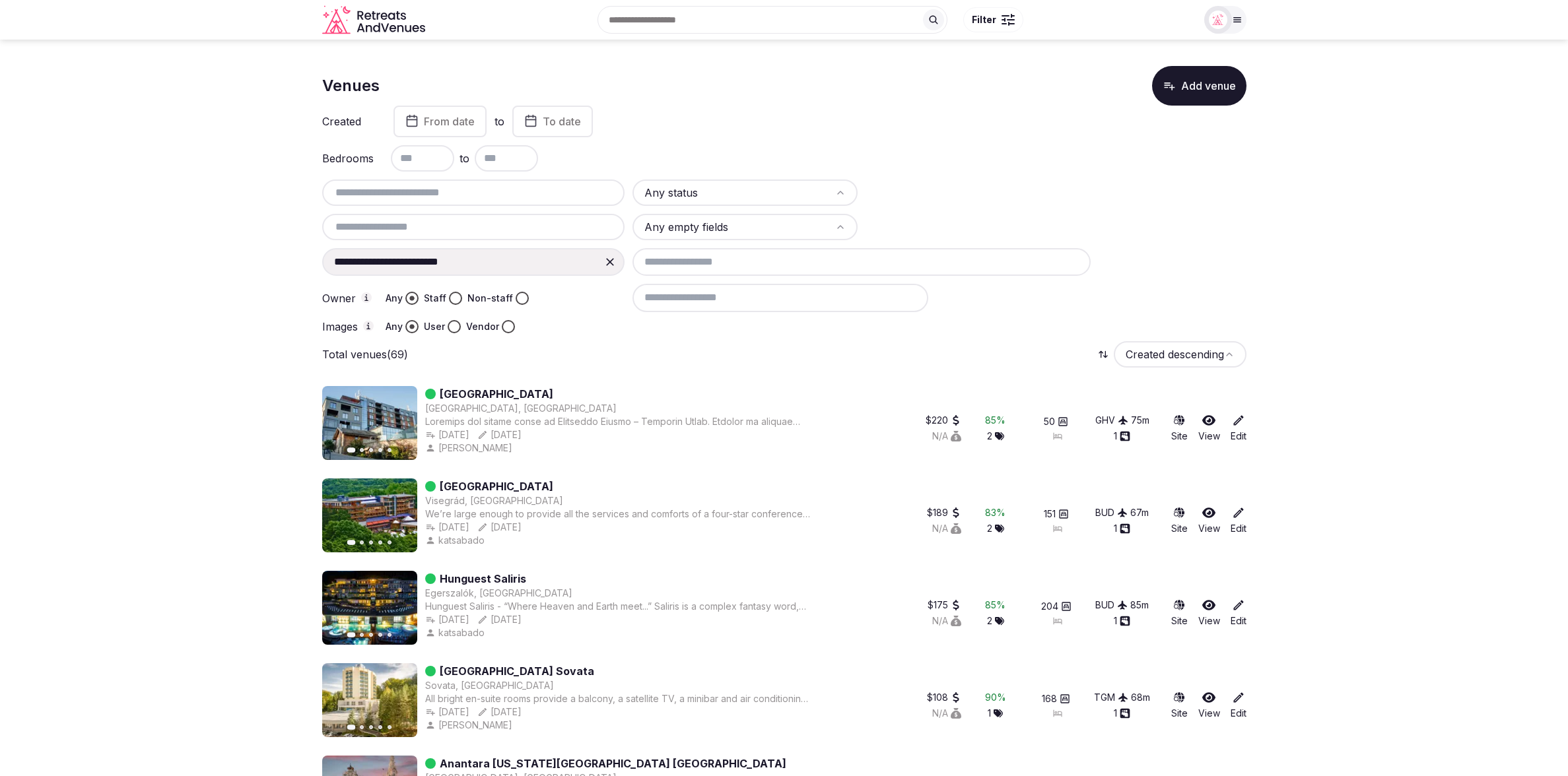
drag, startPoint x: 609, startPoint y: 263, endPoint x: 571, endPoint y: 288, distance: 45.5
click at [609, 264] on icon at bounding box center [609, 262] width 13 height 13
click at [1085, 214] on div at bounding box center [978, 227] width 225 height 26
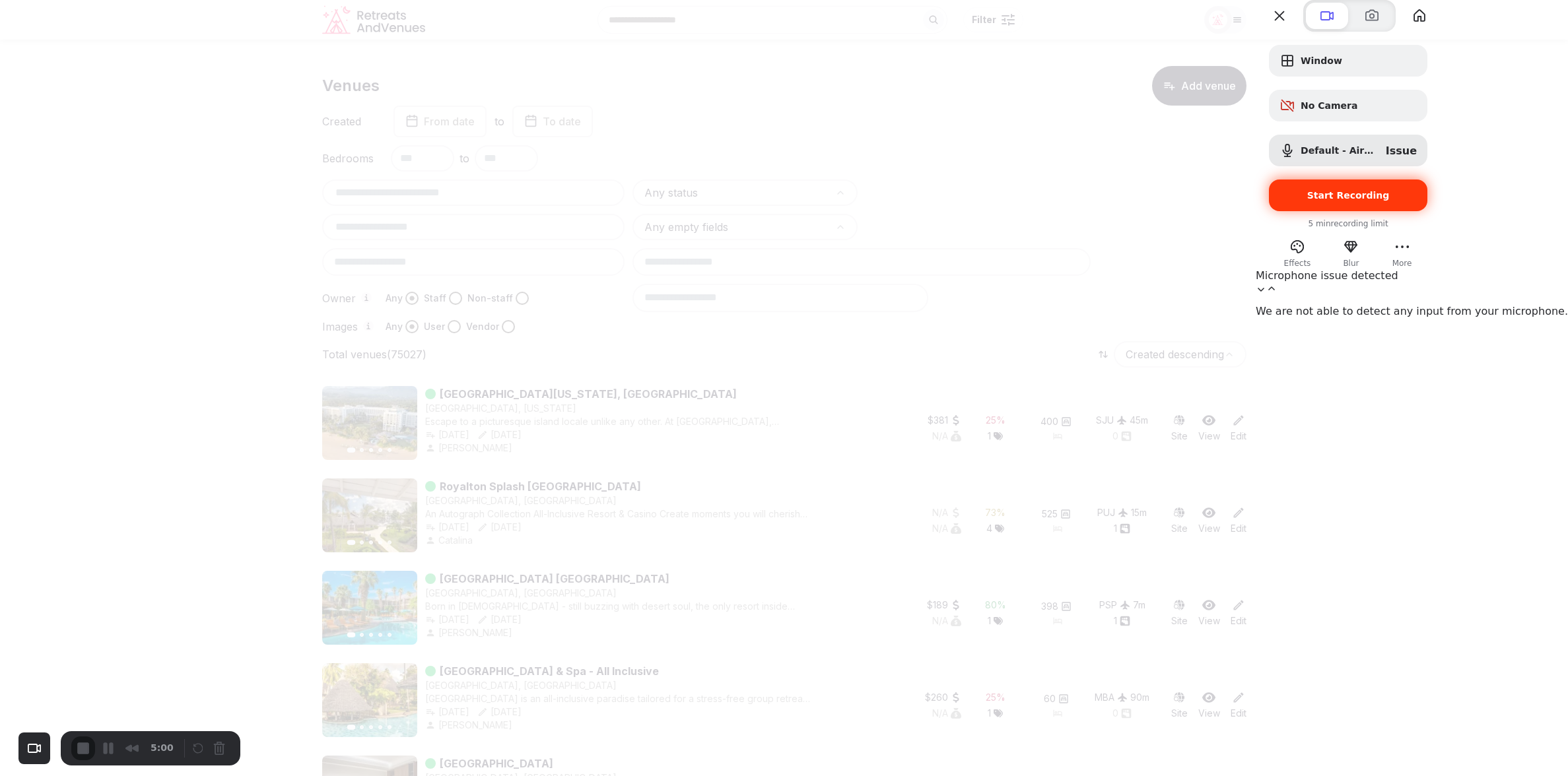
click at [1390, 201] on span "Start Recording" at bounding box center [1349, 195] width 83 height 11
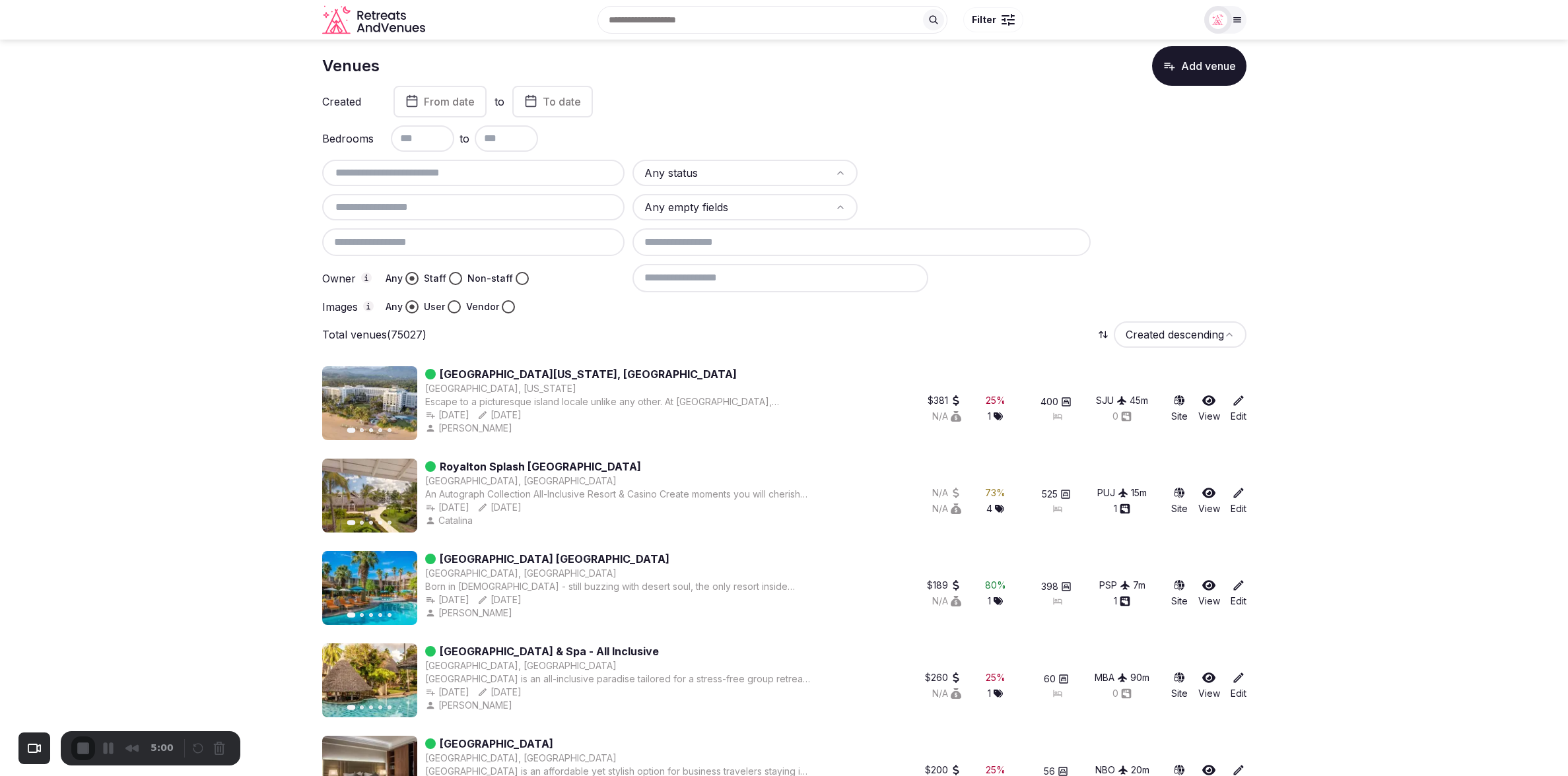
scroll to position [21, 0]
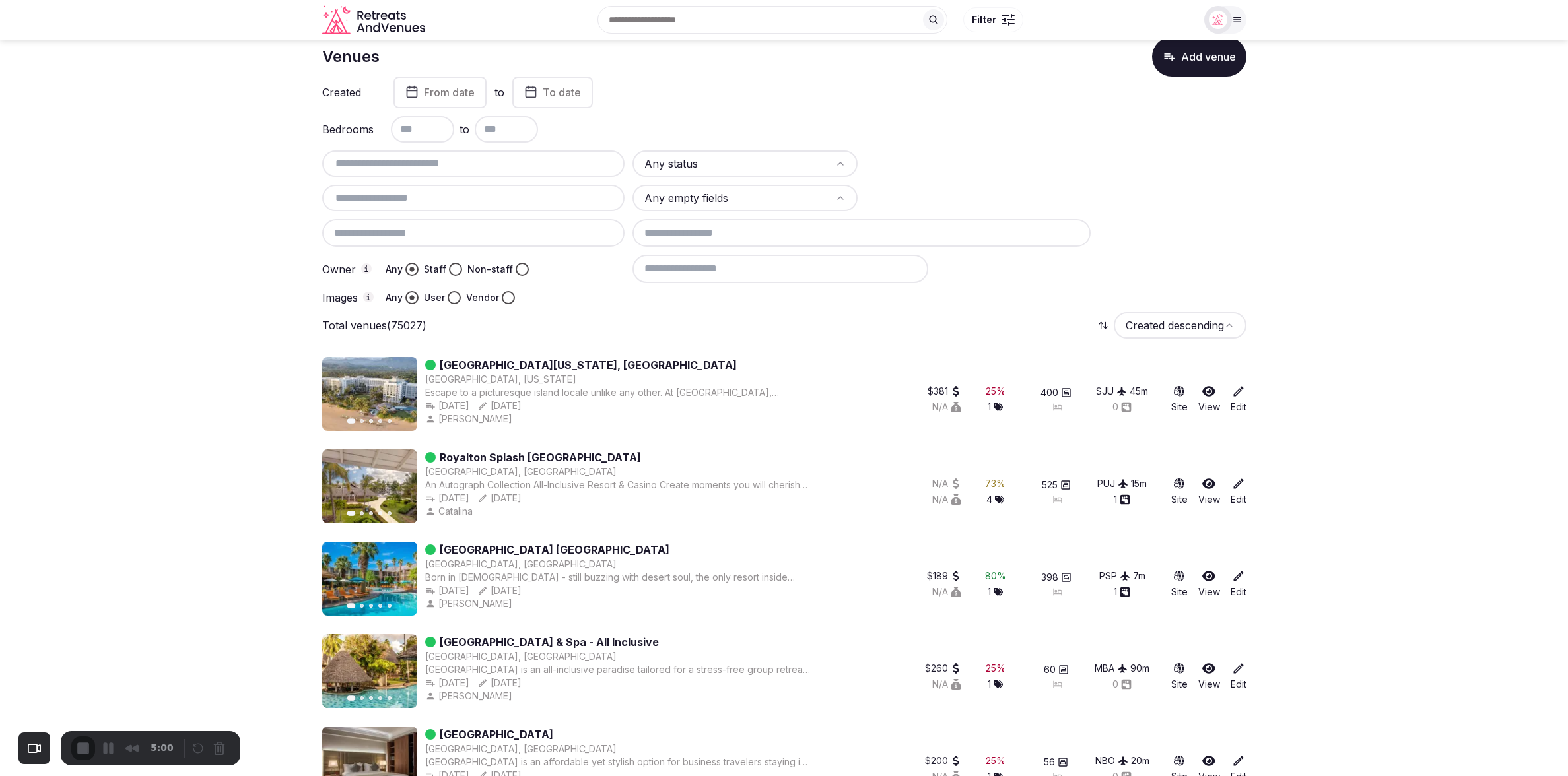
scroll to position [0, 0]
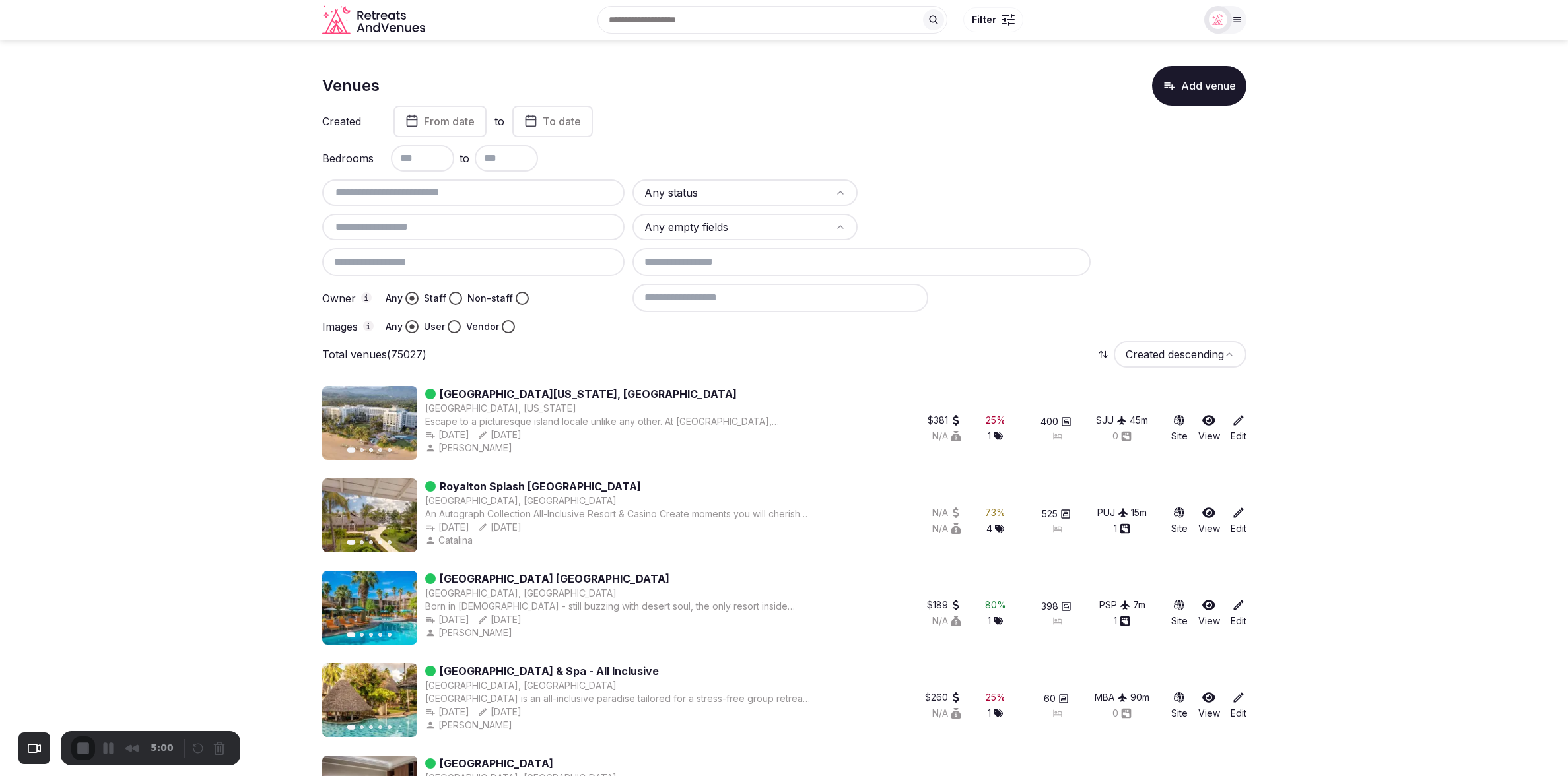
click at [794, 342] on div "Total venues (75027) Created descending" at bounding box center [784, 354] width 924 height 26
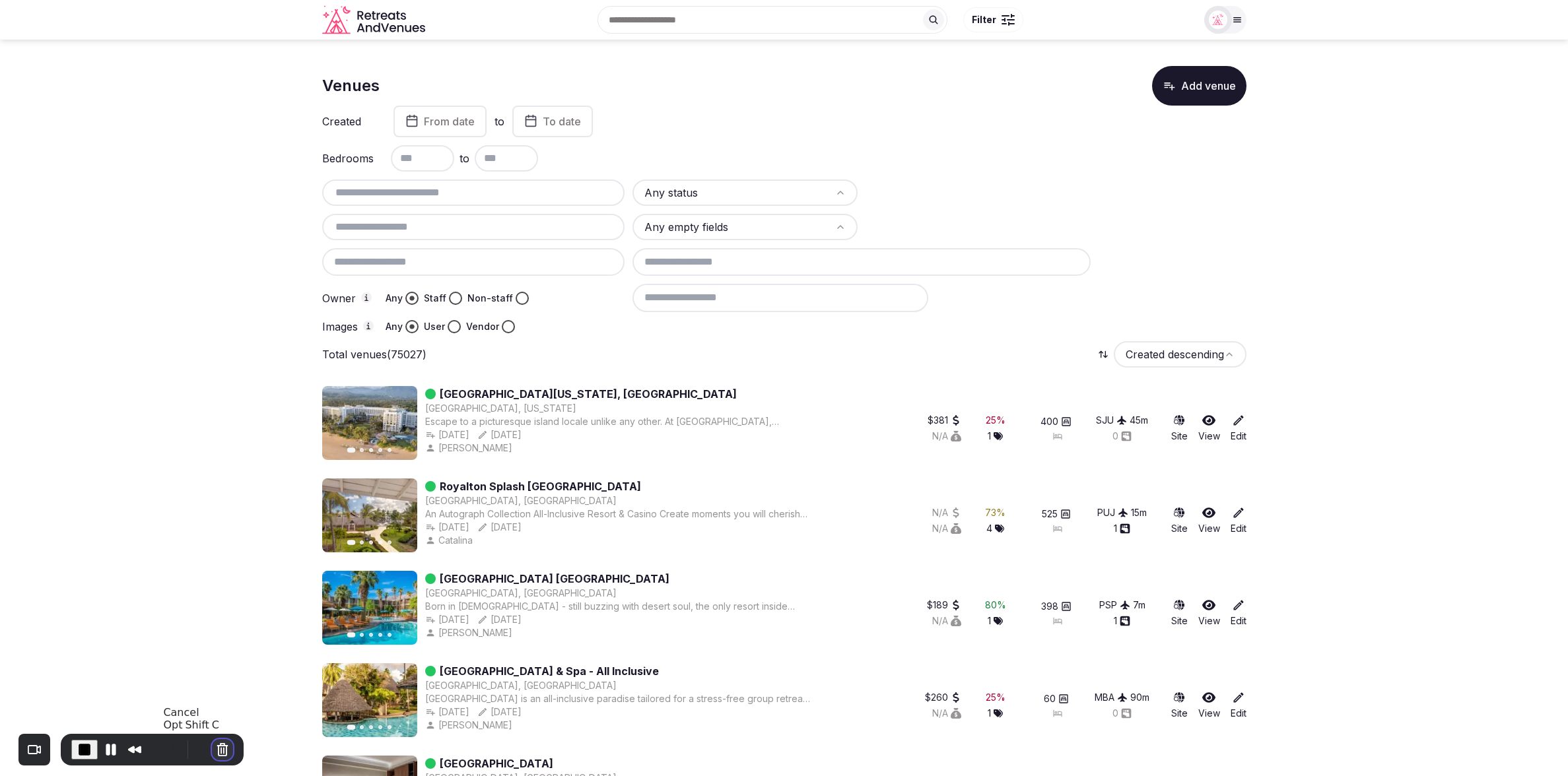
click at [214, 746] on button "Cancel Recording" at bounding box center [222, 750] width 21 height 21
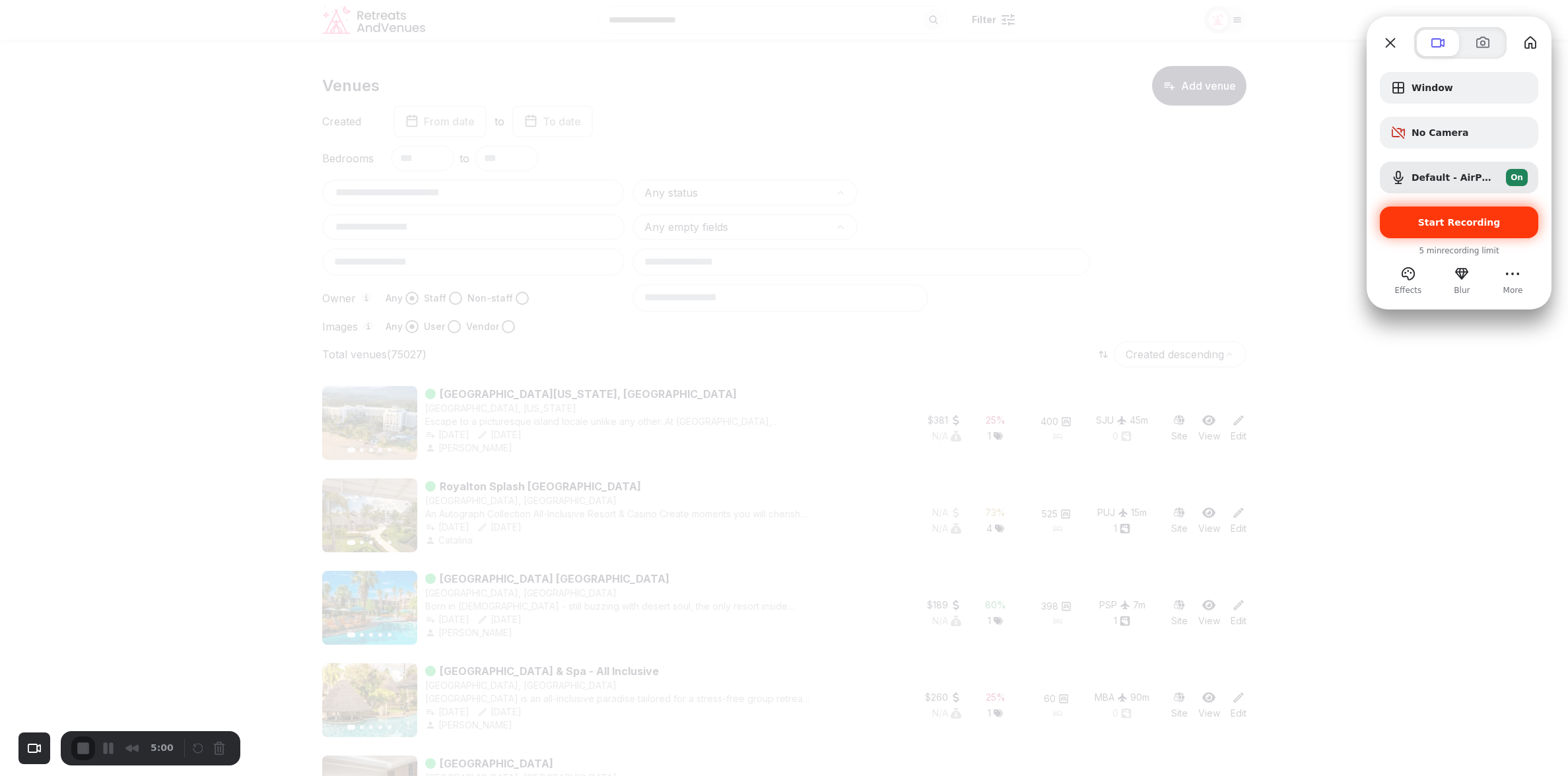
click at [1476, 225] on span "Start Recording" at bounding box center [1459, 222] width 83 height 11
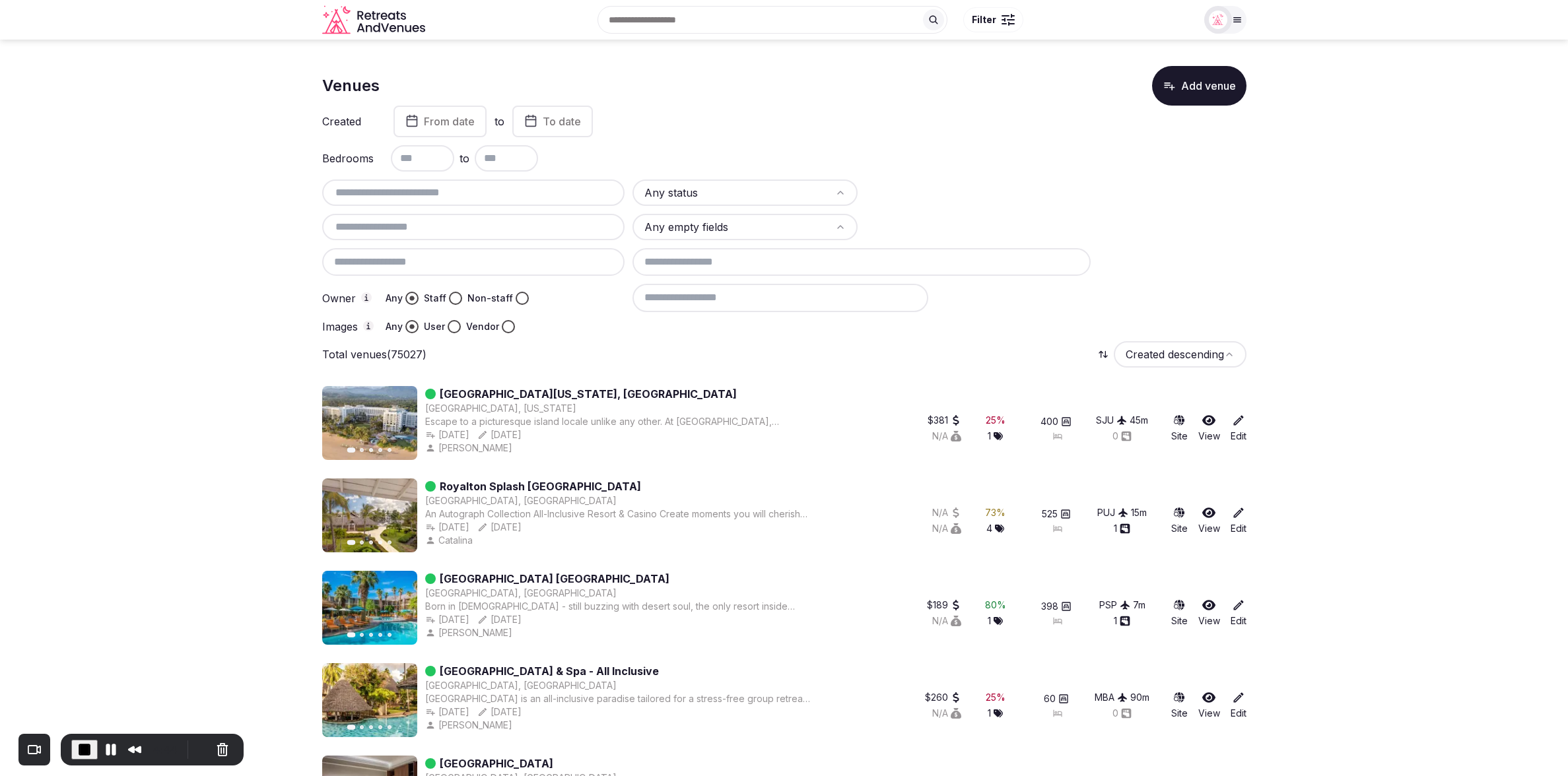
click at [839, 359] on div "Total venues (75027) Created descending" at bounding box center [784, 354] width 924 height 26
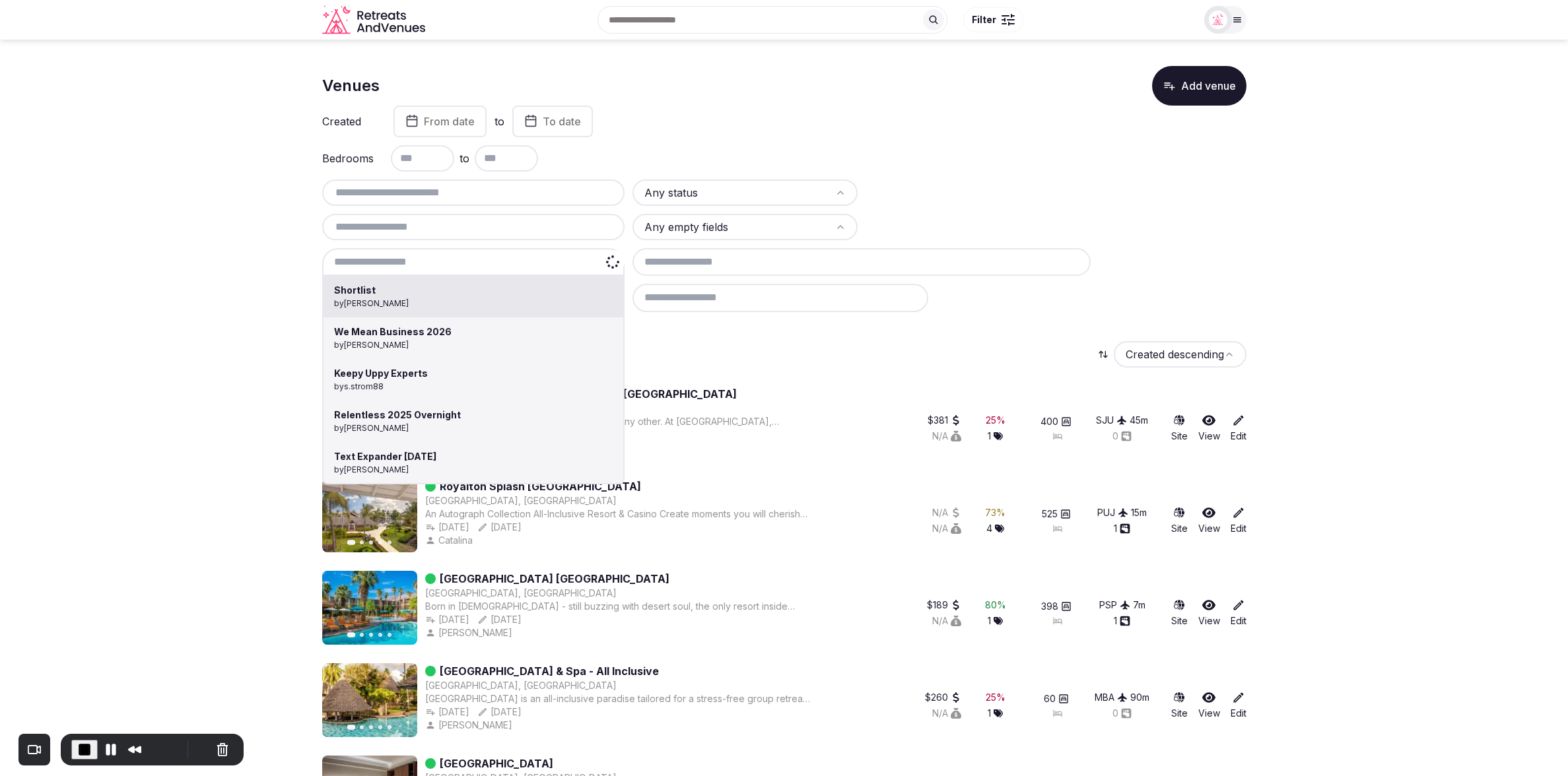
click at [499, 259] on div "Shortlist by Thiago Martins We Mean Business 2026 by Nathalia Bilotti Keepy Upp…" at bounding box center [474, 262] width 303 height 28
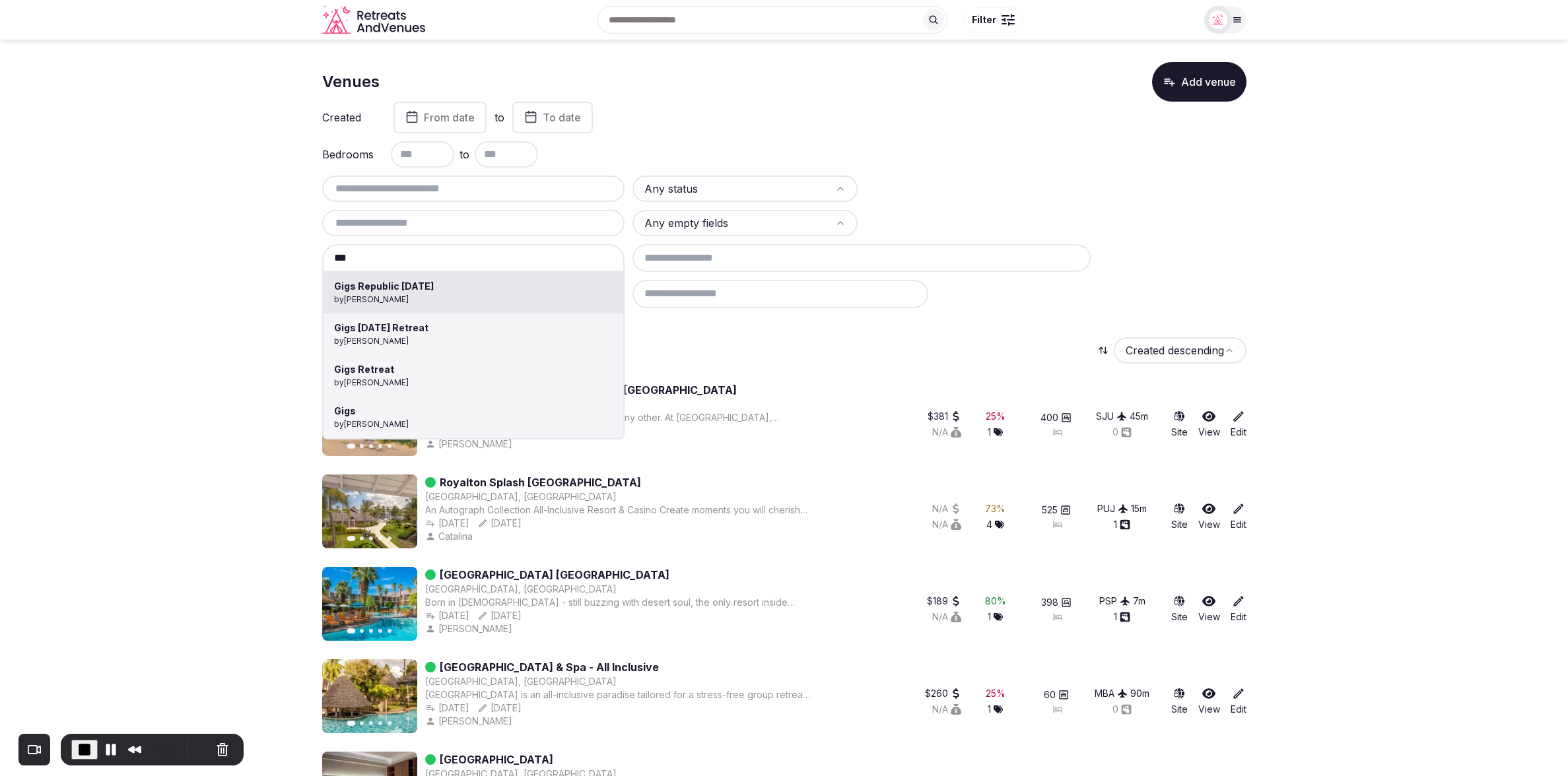
type input "**********"
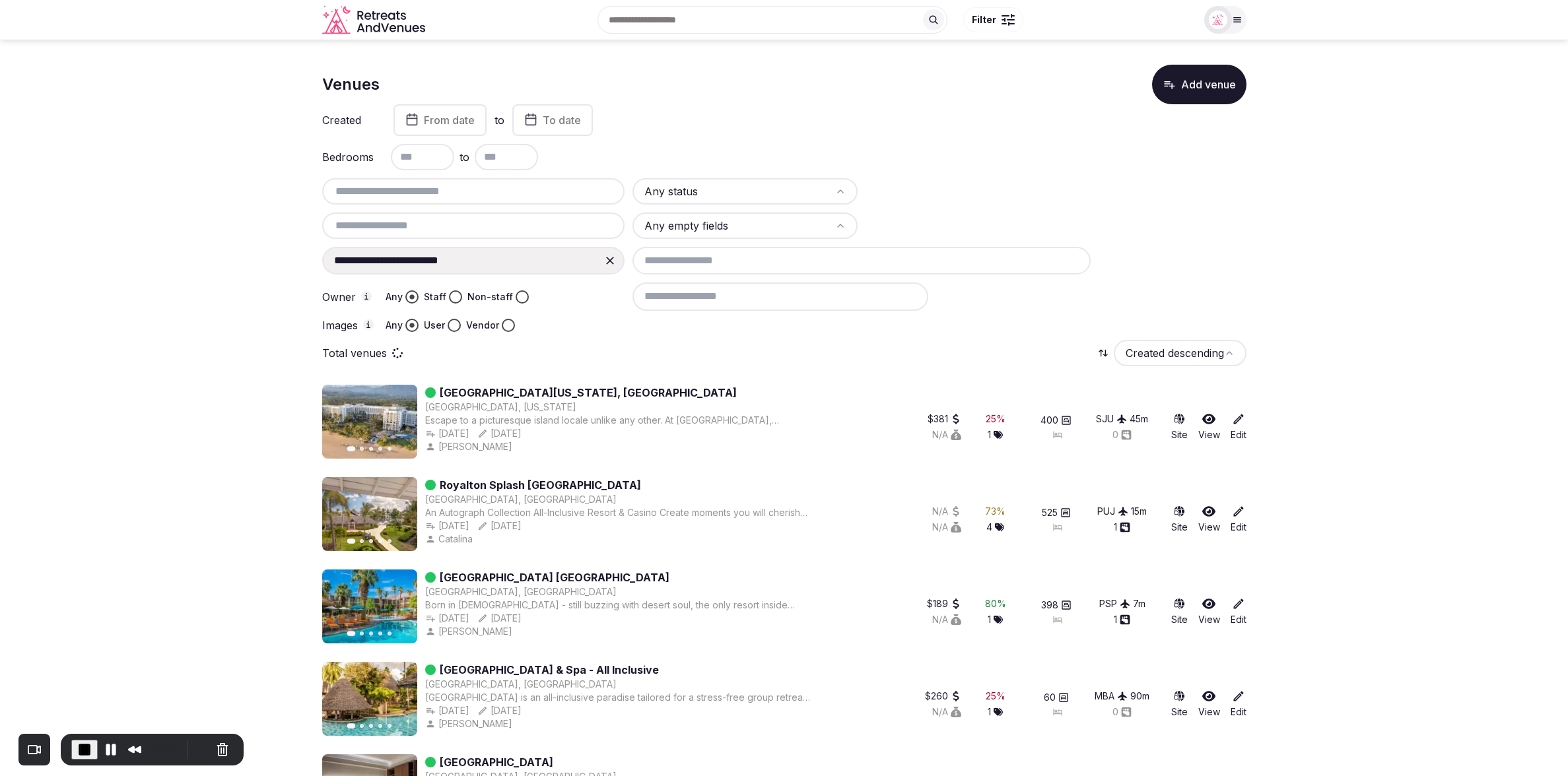
scroll to position [1, 0]
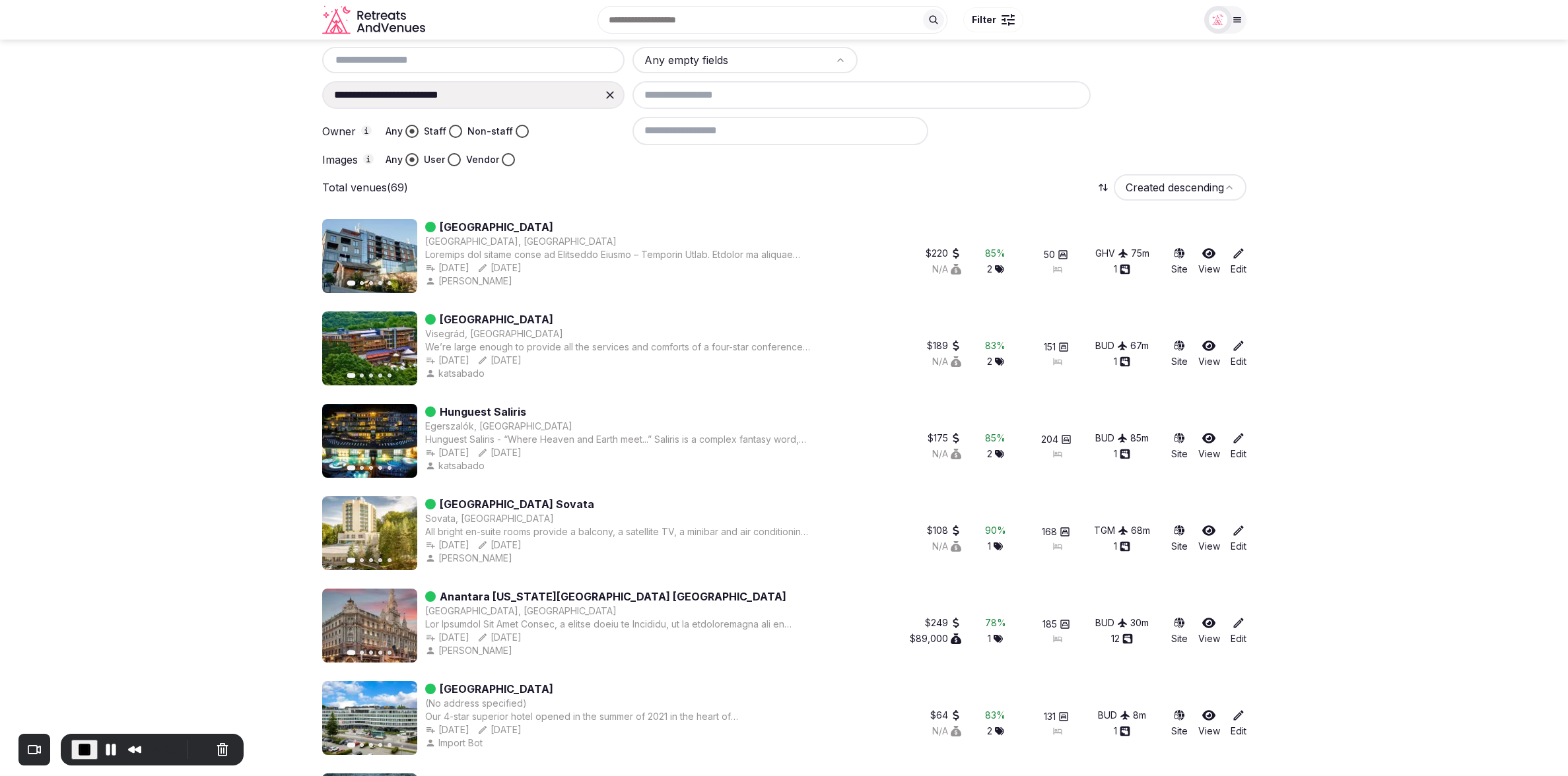
scroll to position [0, 0]
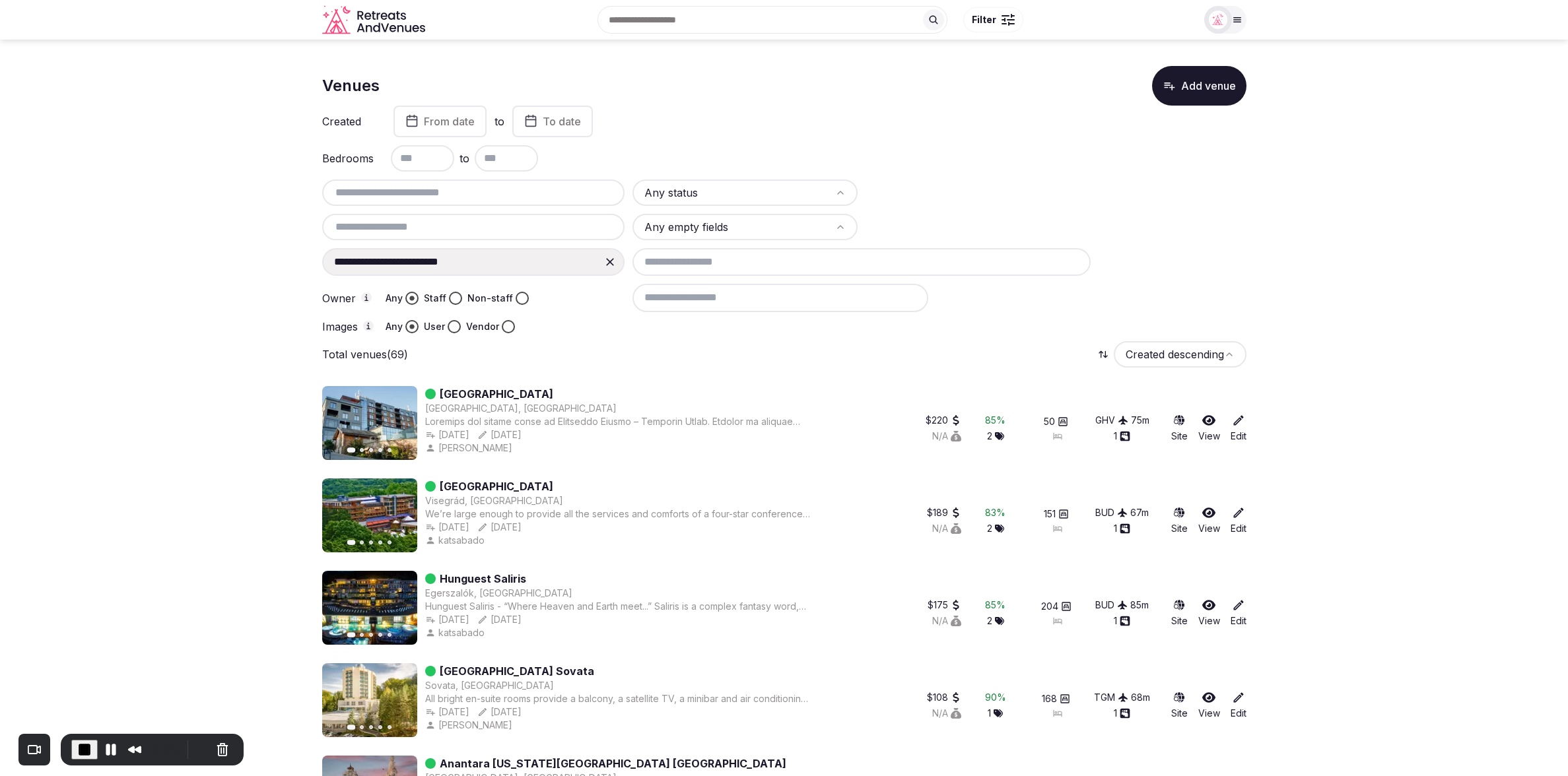
click at [769, 351] on div "Total venues (69) Created descending" at bounding box center [784, 354] width 924 height 26
click at [628, 353] on div "Total venues (69) Created descending" at bounding box center [784, 354] width 924 height 26
click at [866, 347] on div "Total venues (69) Created descending" at bounding box center [784, 354] width 924 height 26
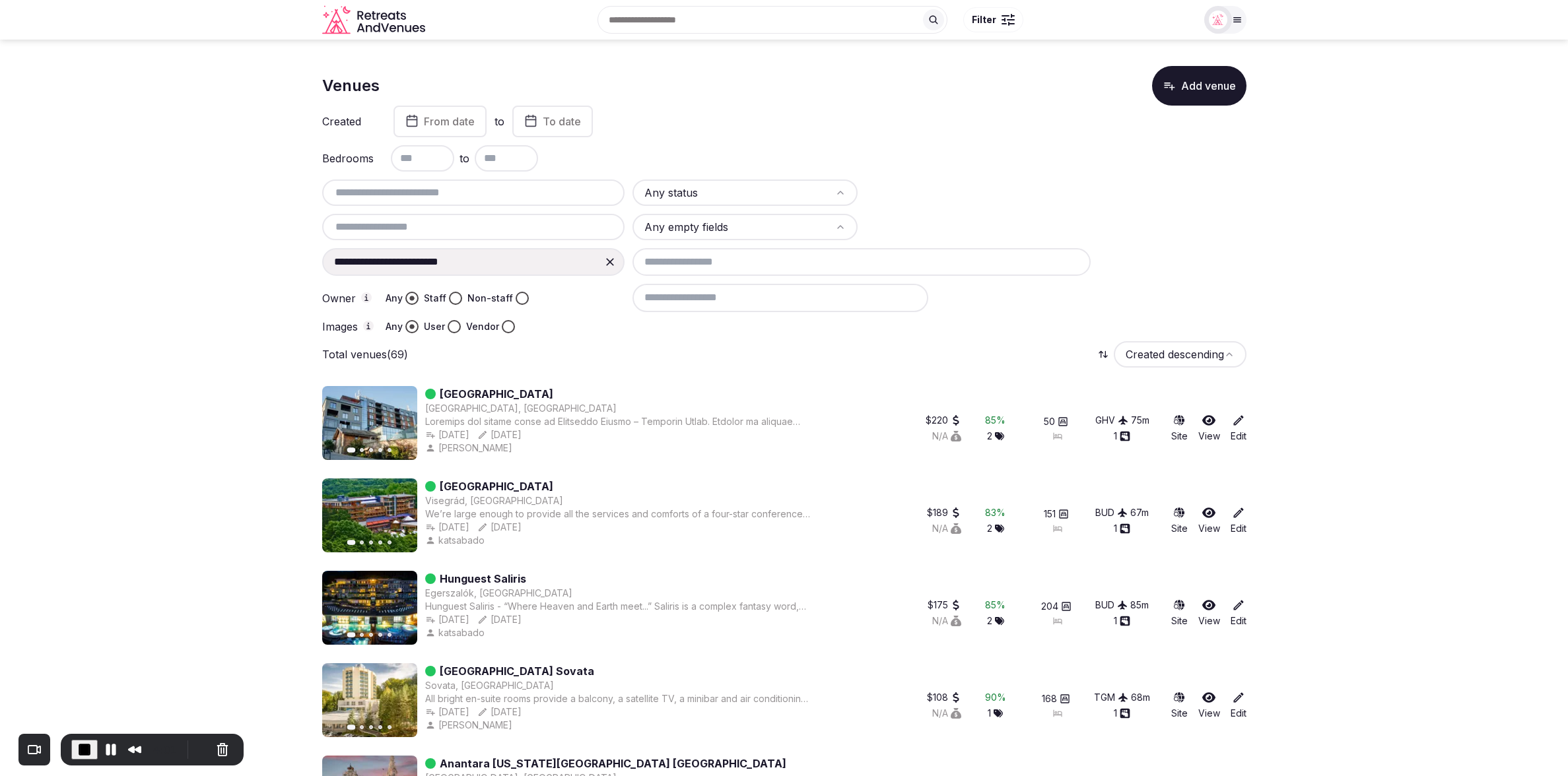
click at [1238, 423] on icon at bounding box center [1238, 420] width 13 height 13
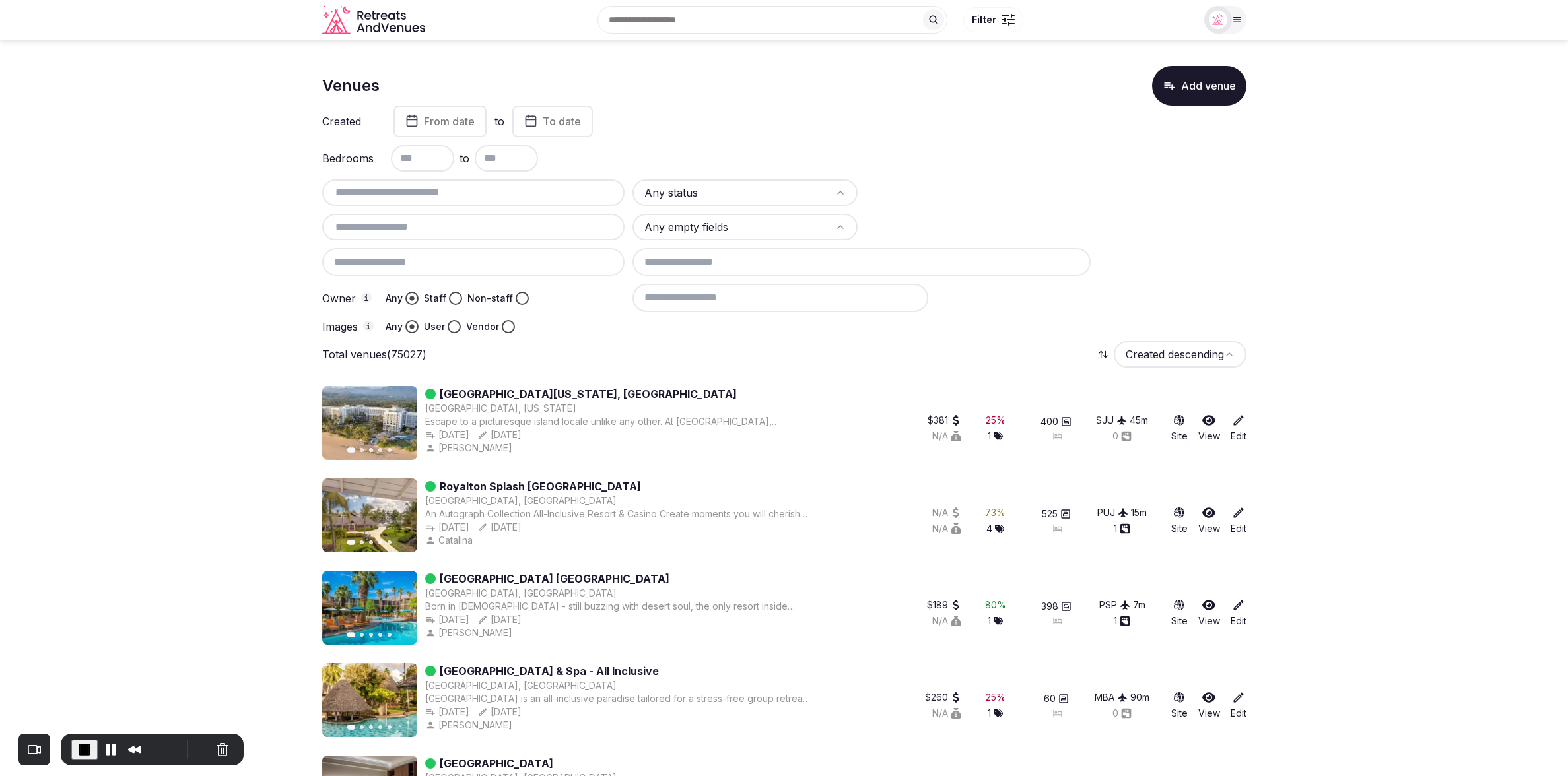
click at [451, 262] on div at bounding box center [474, 262] width 303 height 28
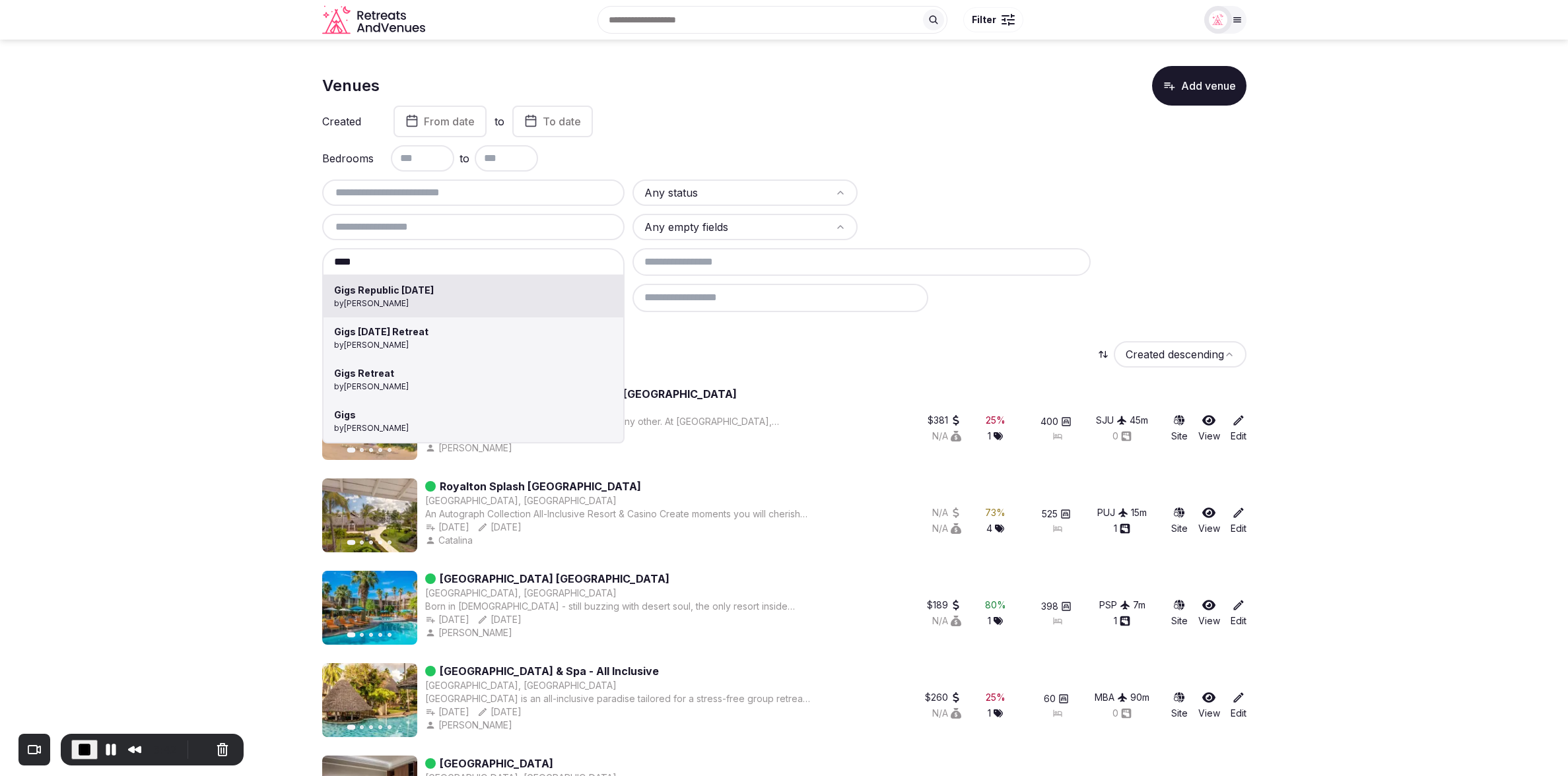
type input "**********"
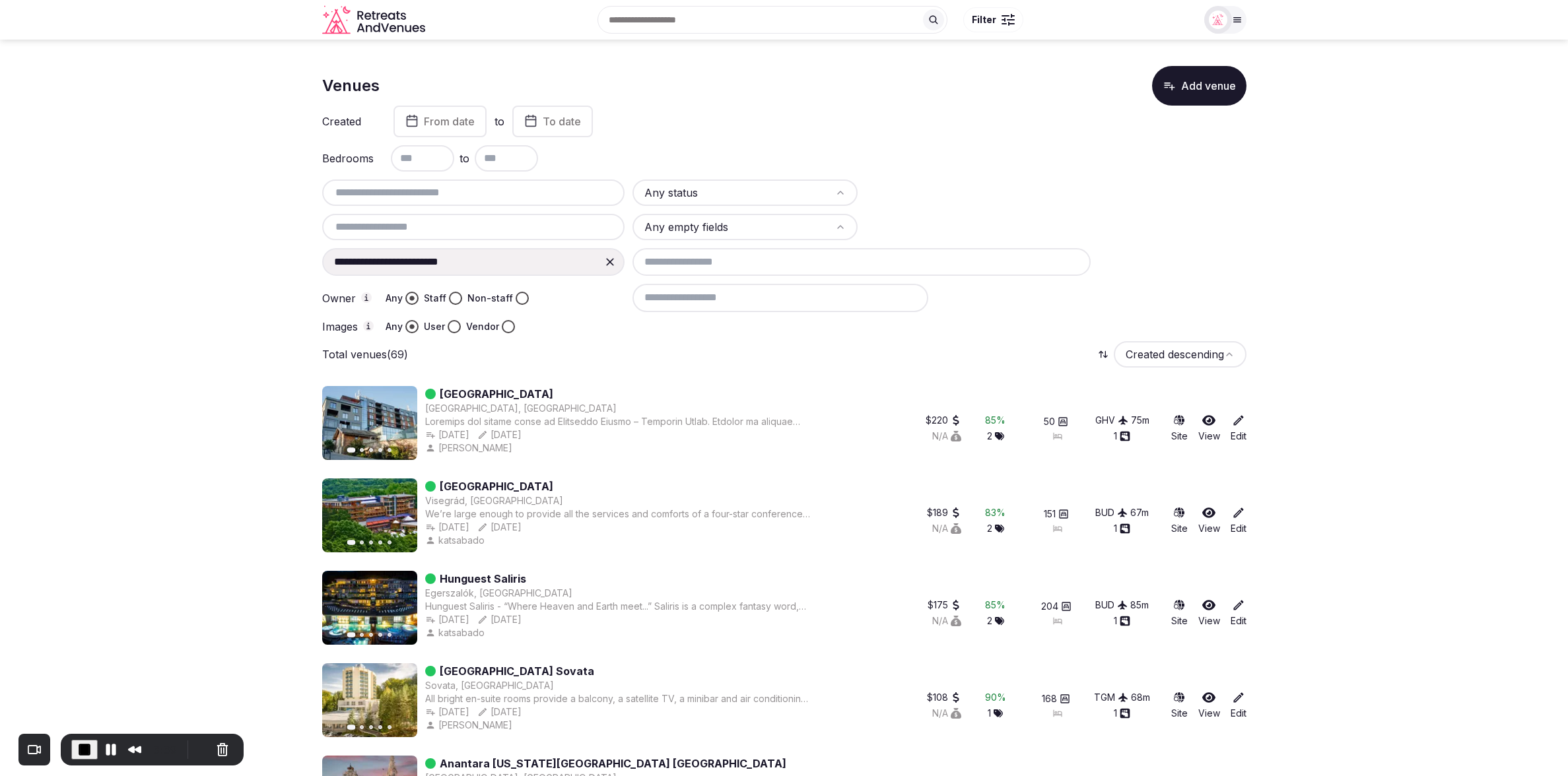
click at [678, 353] on div "Total venues (69) Created descending" at bounding box center [784, 354] width 924 height 26
click at [688, 347] on div "Total venues (69) Created descending" at bounding box center [784, 354] width 924 height 26
drag, startPoint x: 1350, startPoint y: 307, endPoint x: 1331, endPoint y: 320, distance: 23.0
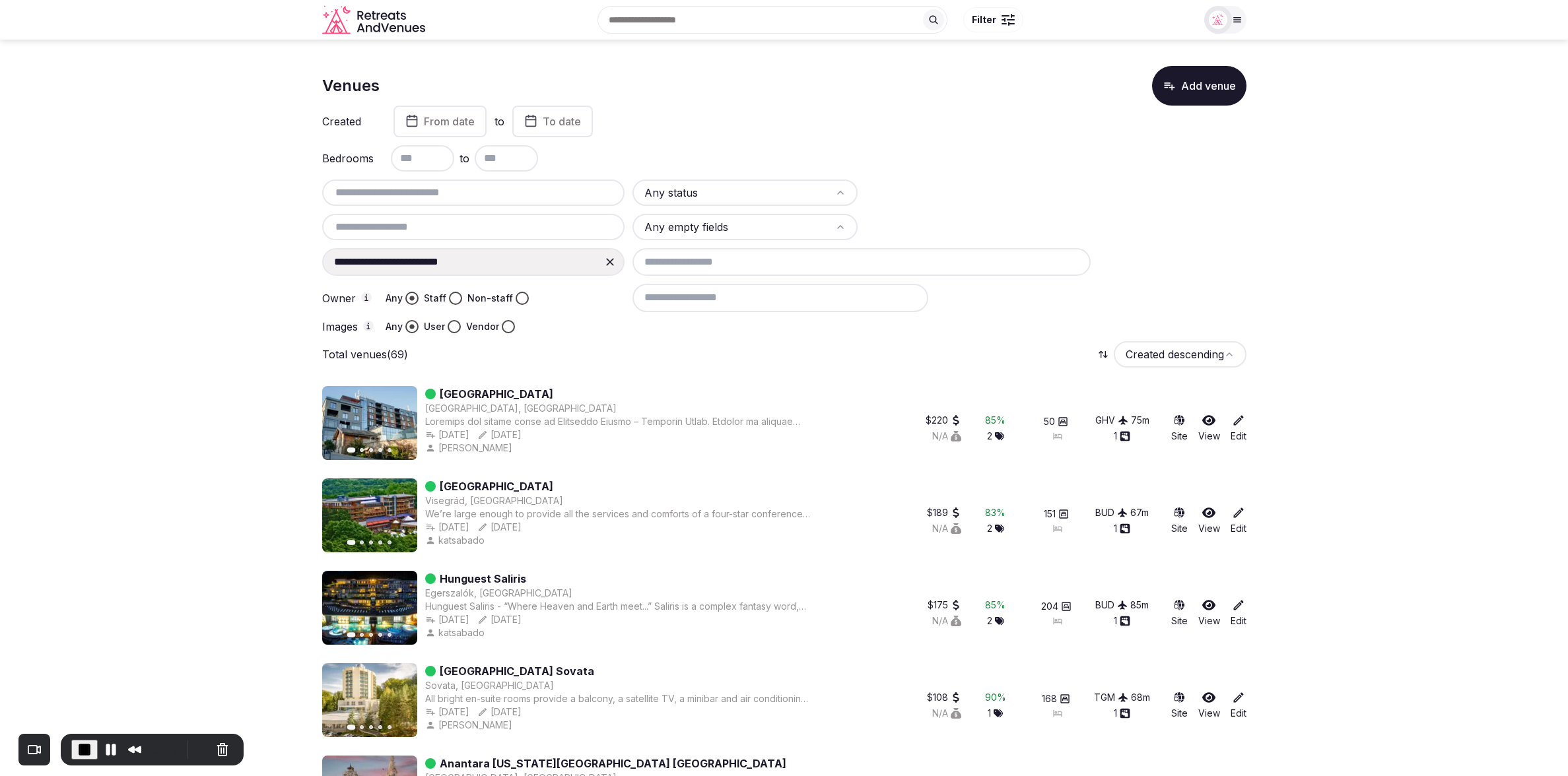
click at [77, 754] on span "End Recording" at bounding box center [83, 748] width 16 height 16
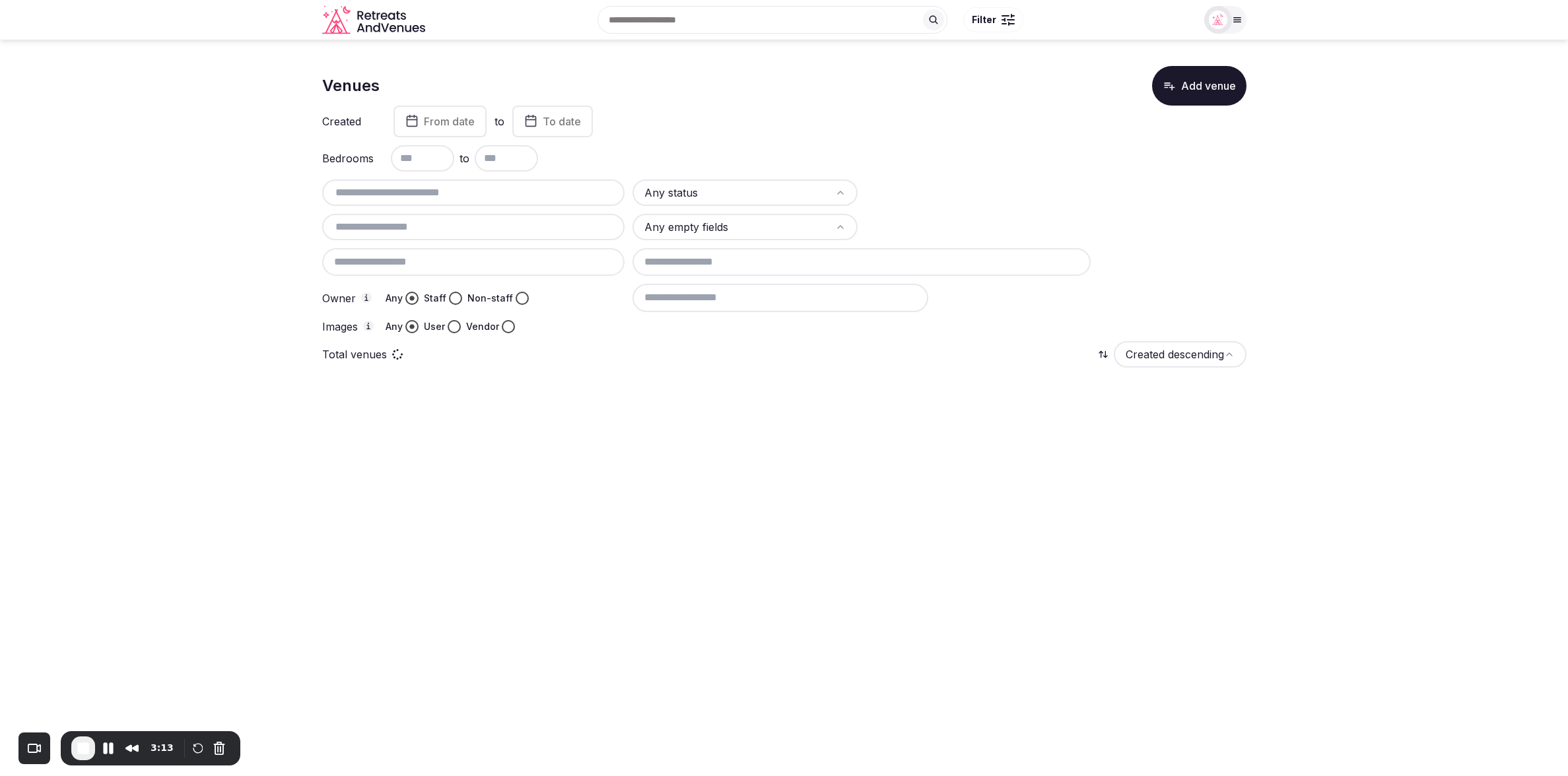
click at [1422, 138] on section "Venues Add venue Created From date to To date Bedrooms to Any status Any empty …" at bounding box center [784, 220] width 1568 height 362
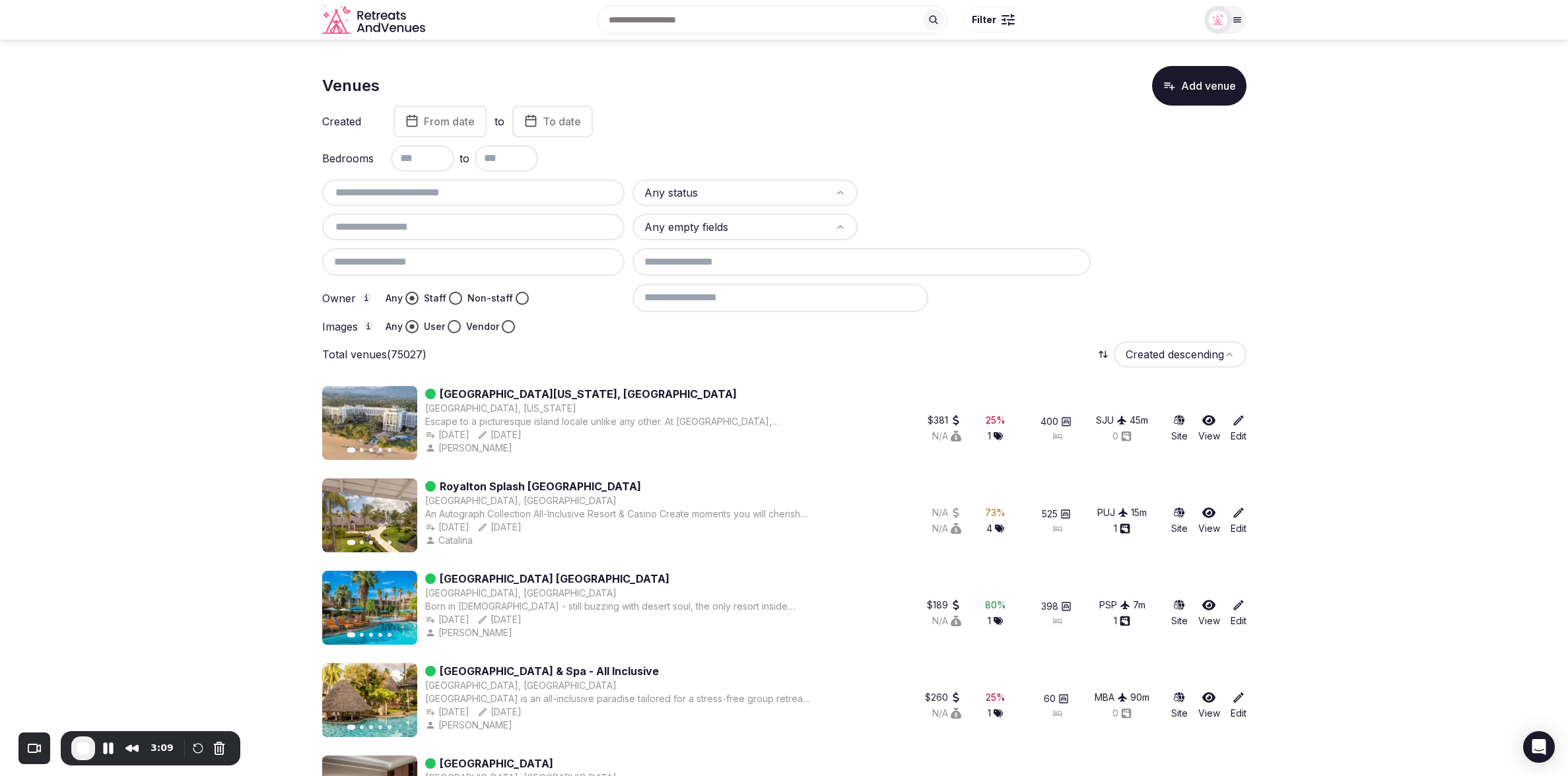
scroll to position [1, 0]
drag, startPoint x: 1472, startPoint y: 475, endPoint x: 1445, endPoint y: 485, distance: 28.8
